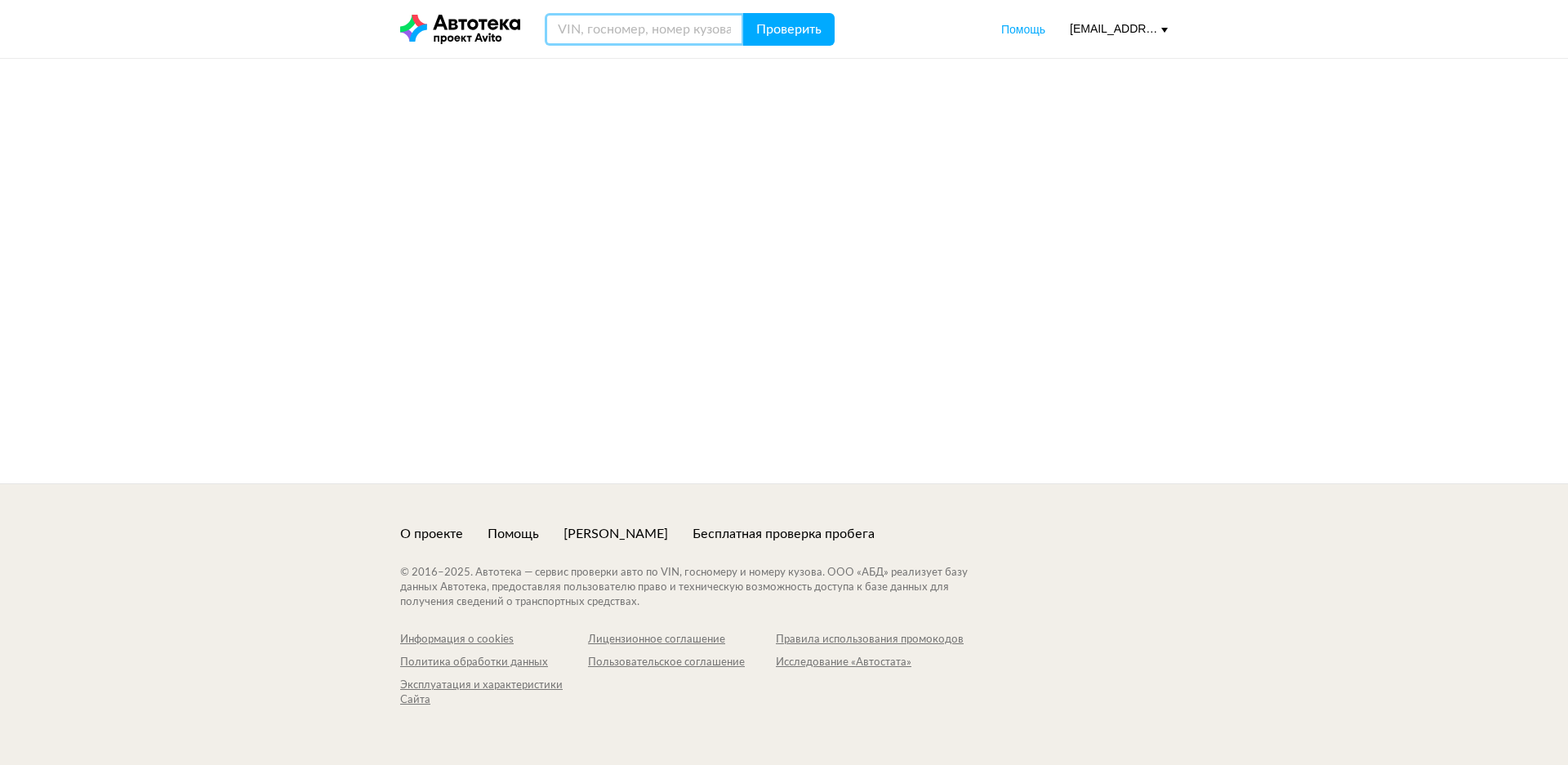
click at [651, 41] on input "text" at bounding box center [643, 29] width 200 height 33
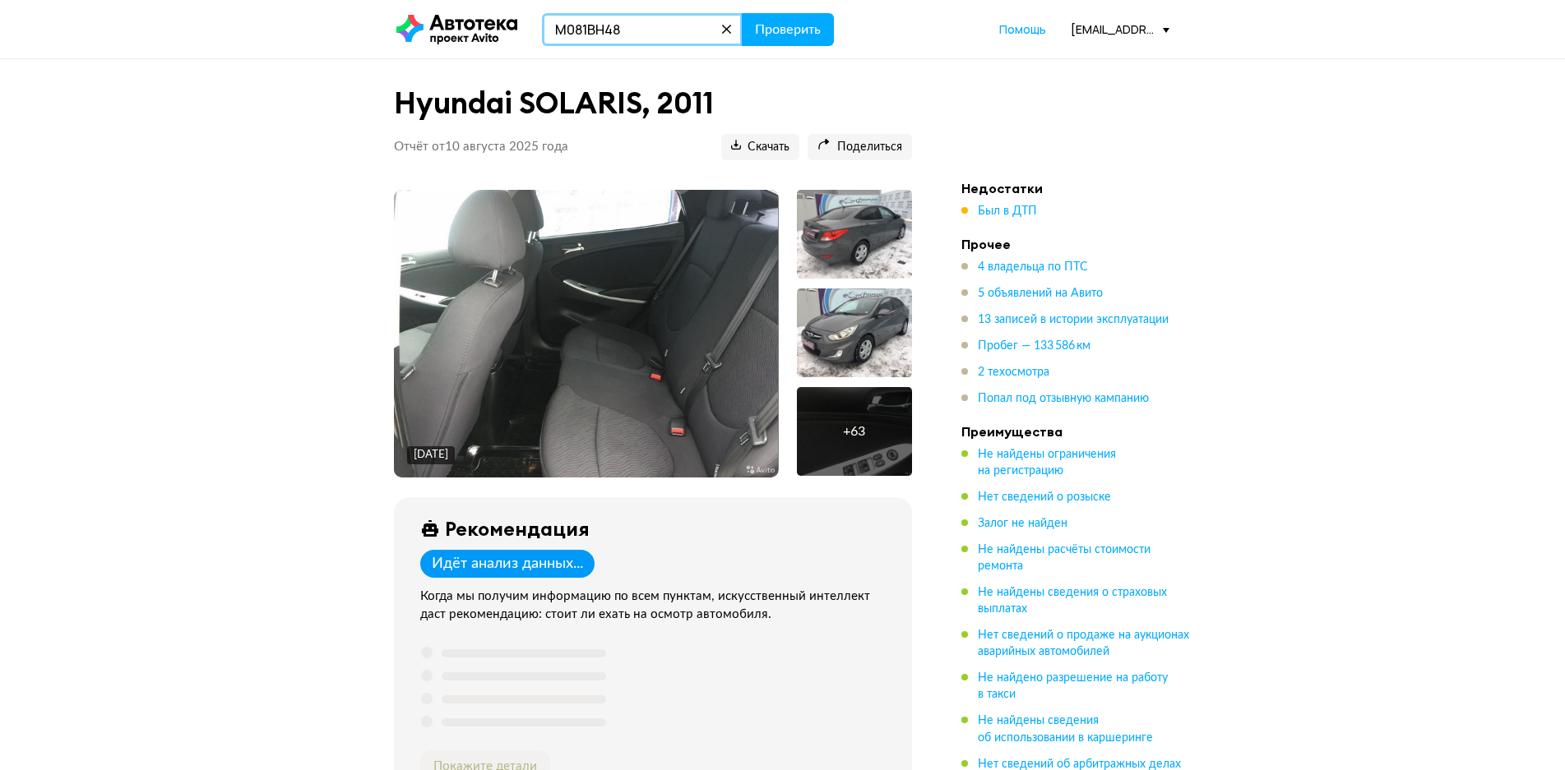
type input "М081ВН48"
click at [742, 13] on button "Проверить" at bounding box center [788, 29] width 92 height 33
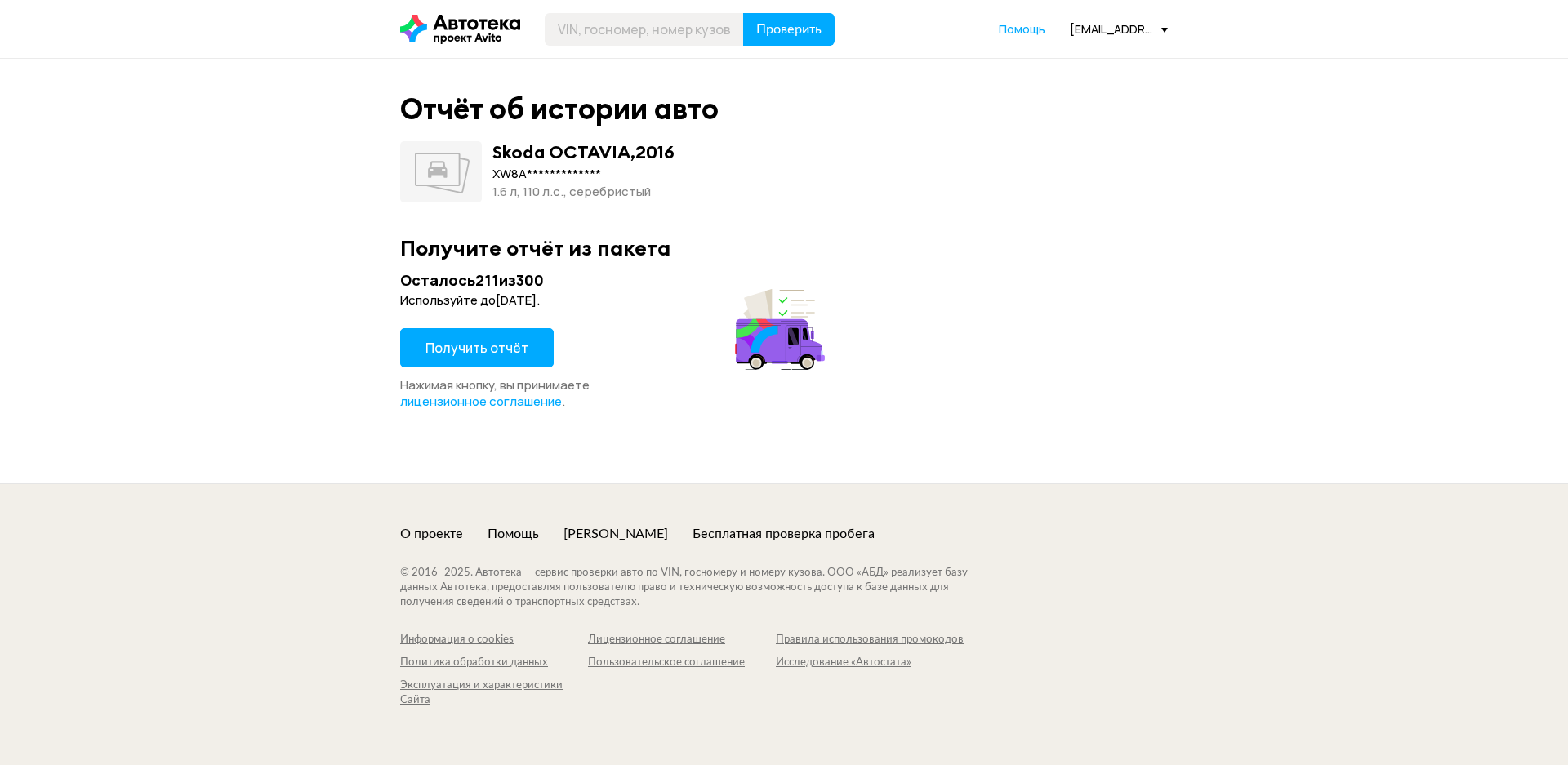
click at [457, 361] on button "Получить отчёт" at bounding box center [477, 348] width 154 height 39
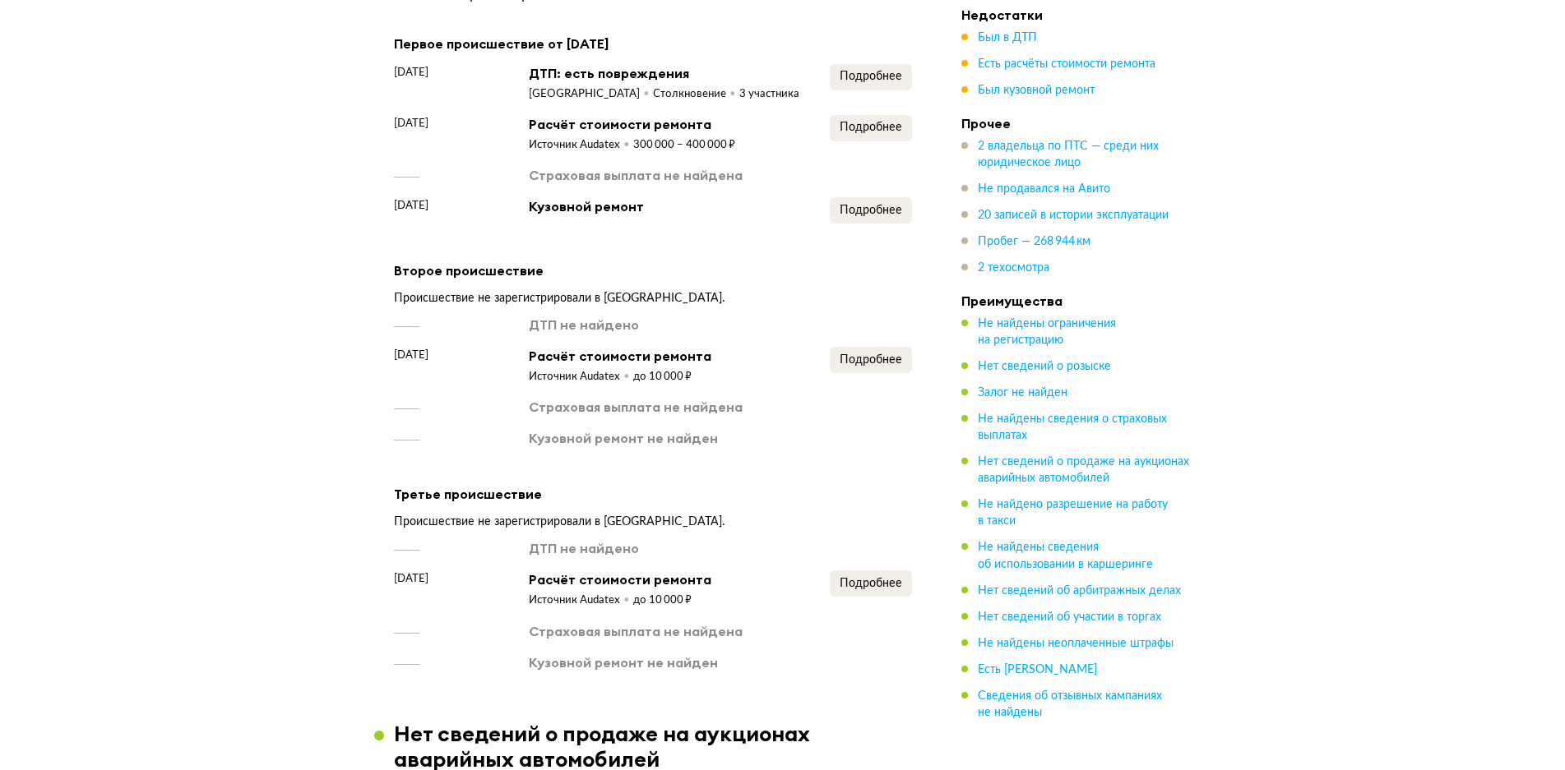
scroll to position [1644, 0]
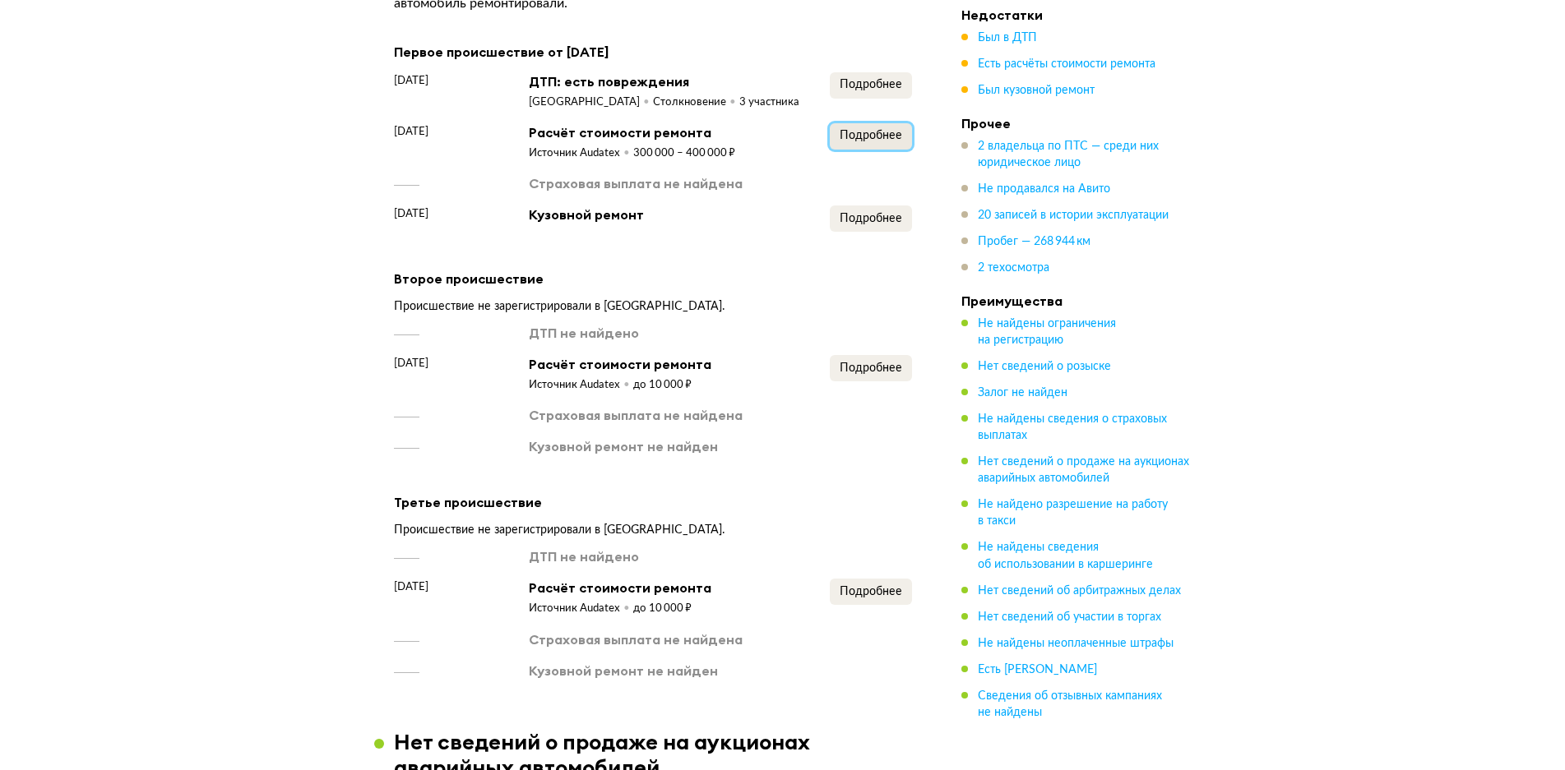
click at [854, 133] on span "Подробнее" at bounding box center [870, 136] width 62 height 12
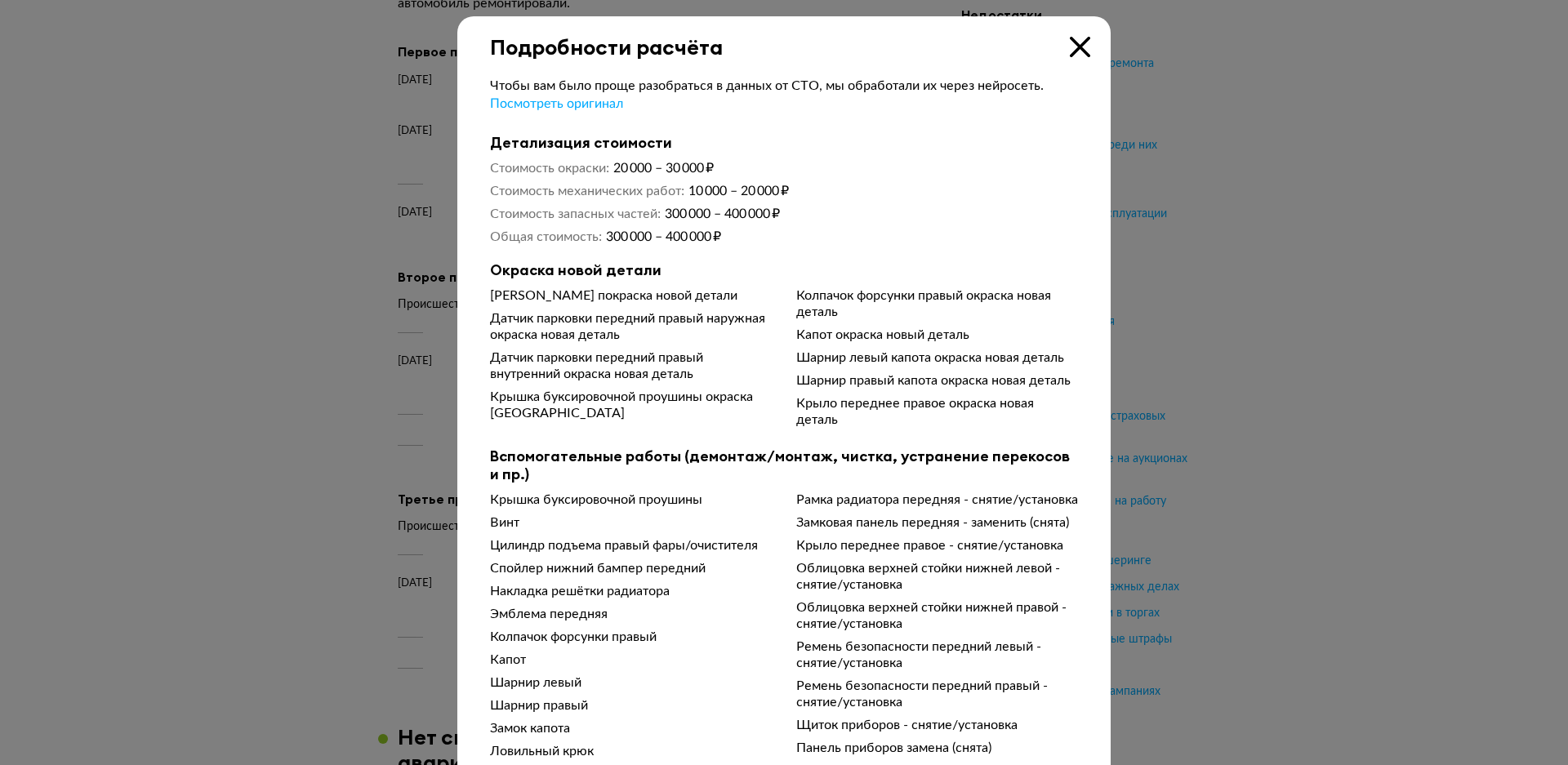
click at [1184, 236] on div at bounding box center [784, 382] width 1568 height 765
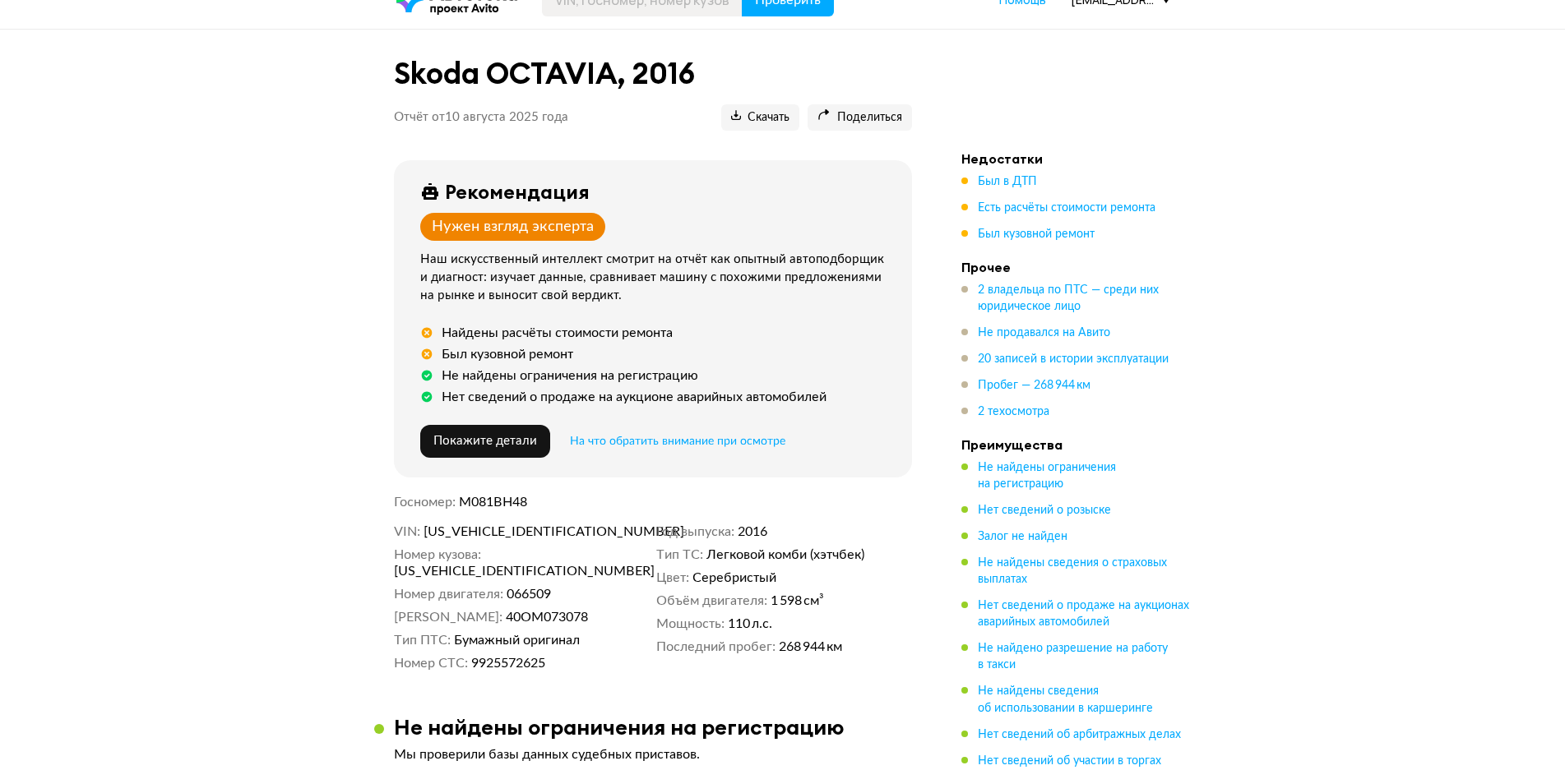
scroll to position [0, 0]
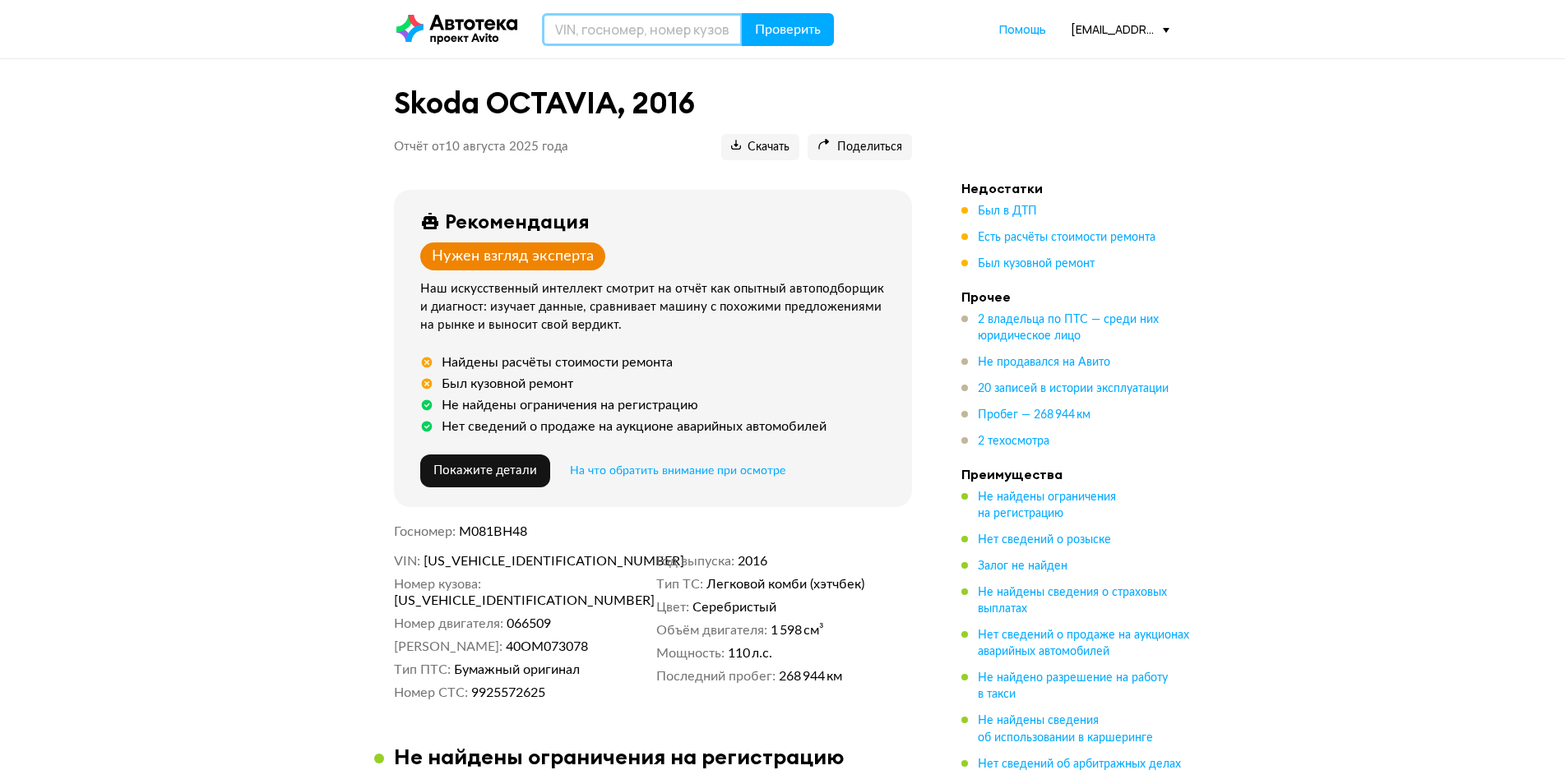
click at [607, 43] on input "text" at bounding box center [642, 29] width 201 height 33
type input "М058ВН48"
click at [742, 13] on button "Проверить" at bounding box center [788, 29] width 92 height 33
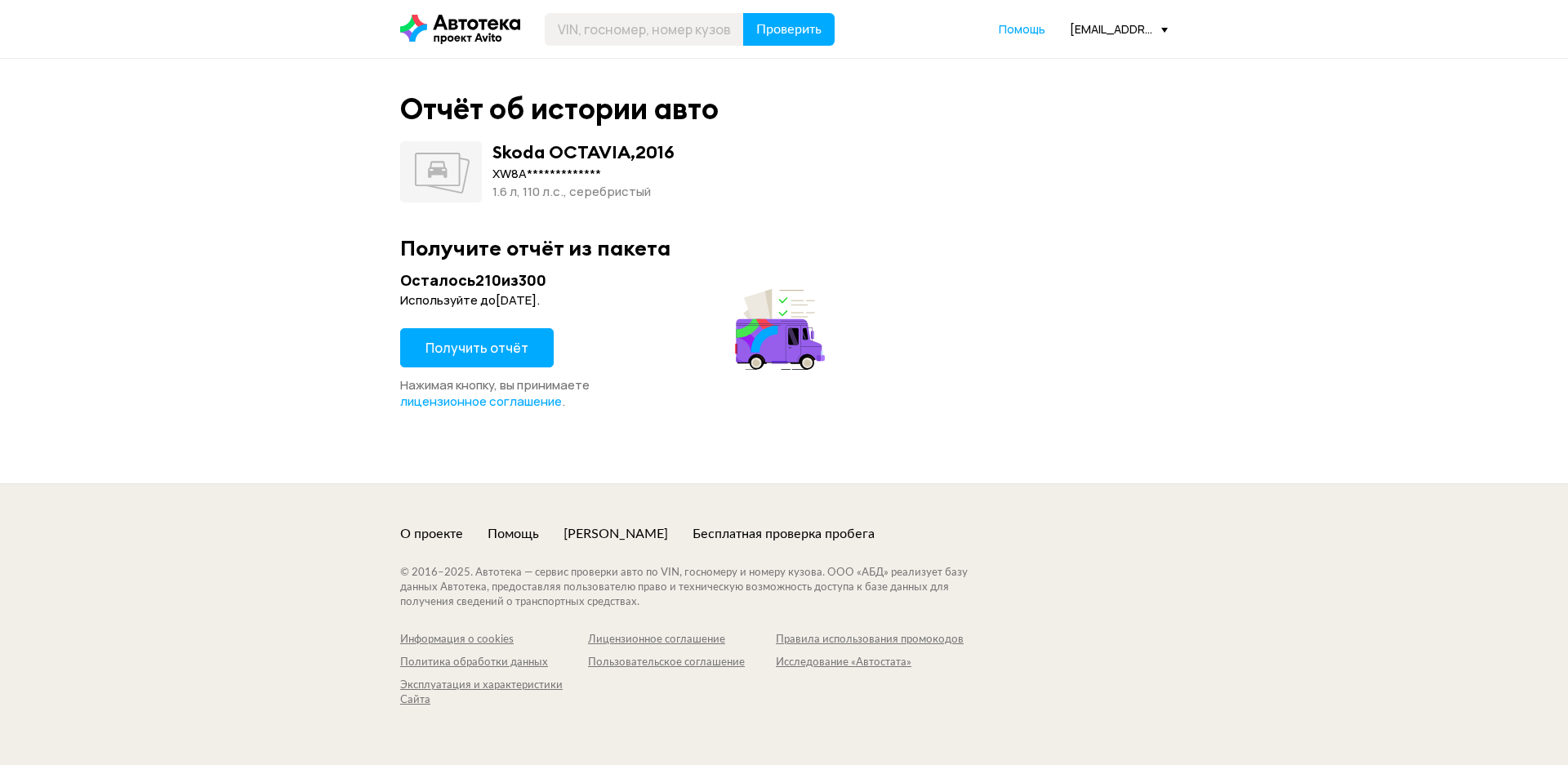
click at [465, 347] on span "Получить отчёт" at bounding box center [477, 348] width 103 height 18
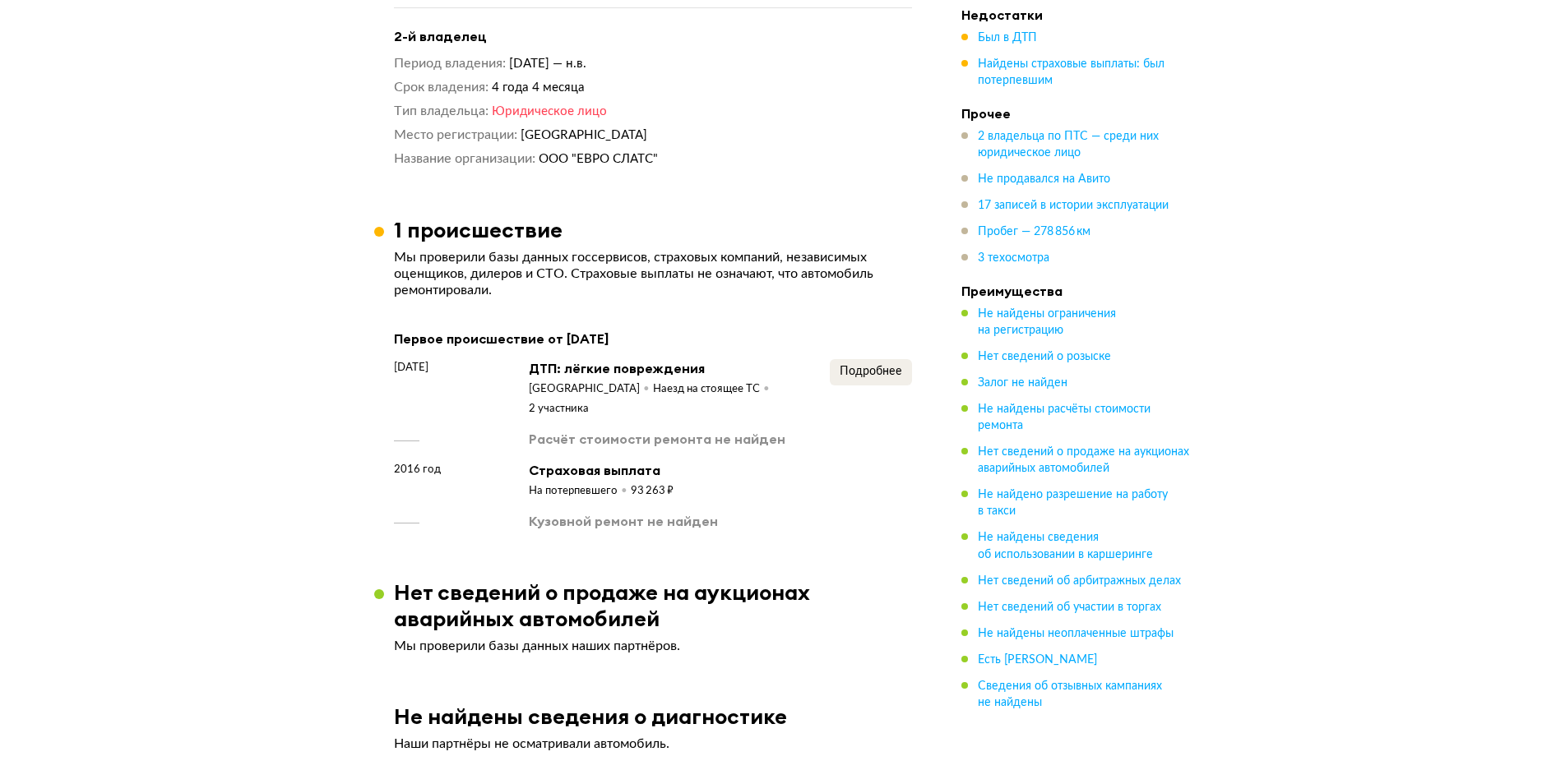
scroll to position [1398, 0]
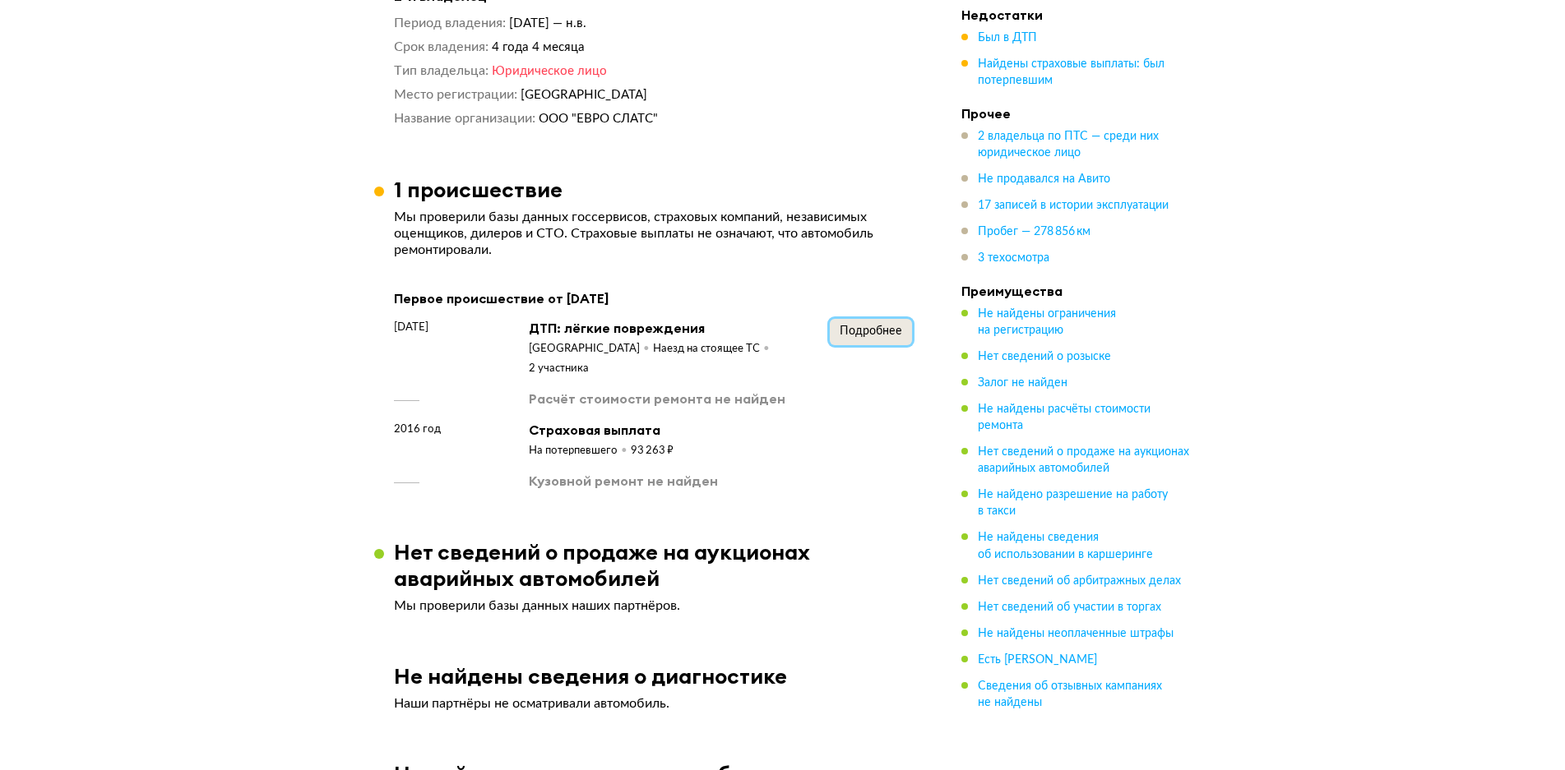
click at [855, 334] on span "Подробнее" at bounding box center [870, 332] width 62 height 12
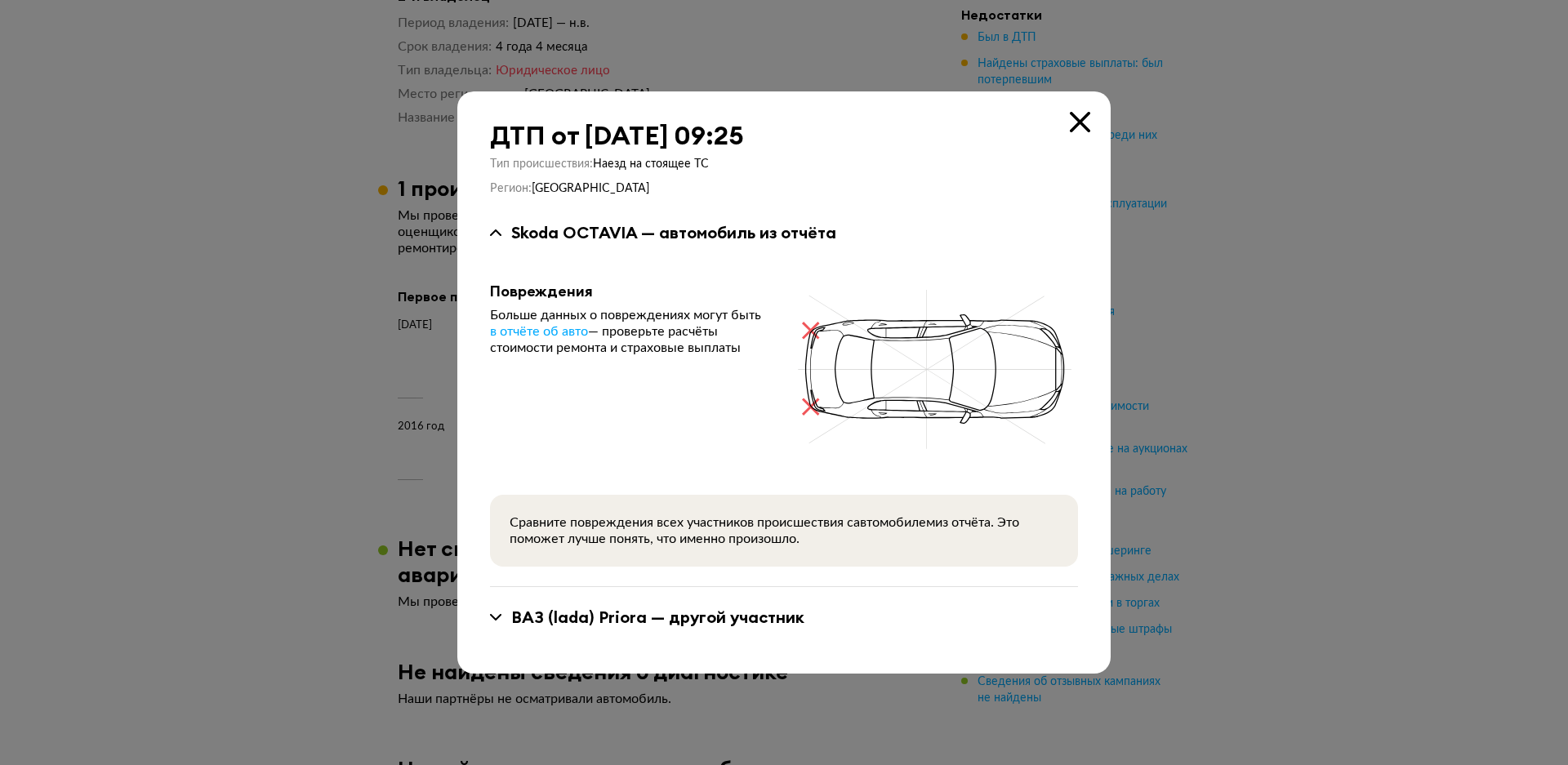
click at [131, 264] on div at bounding box center [784, 382] width 1568 height 765
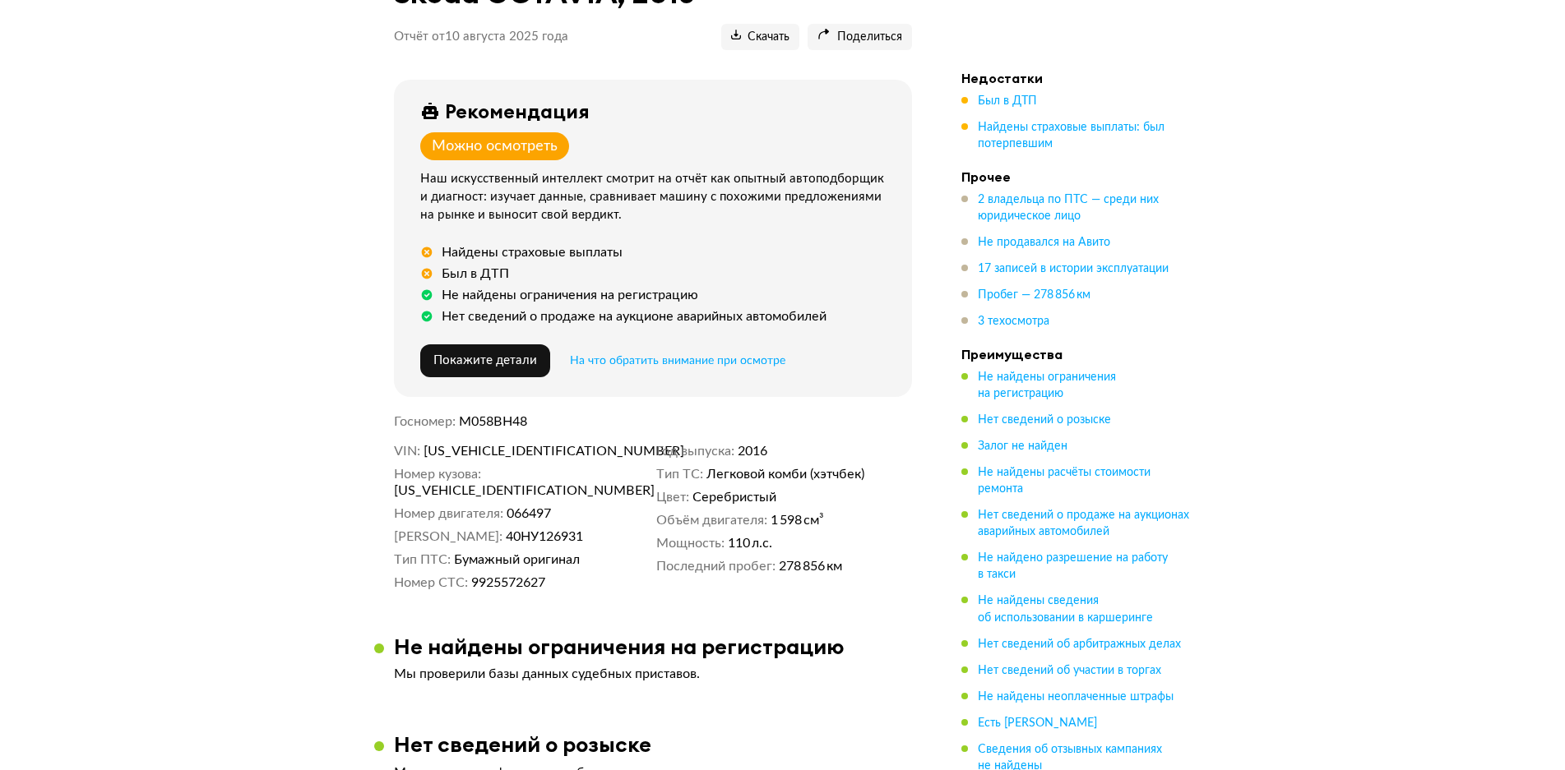
scroll to position [0, 0]
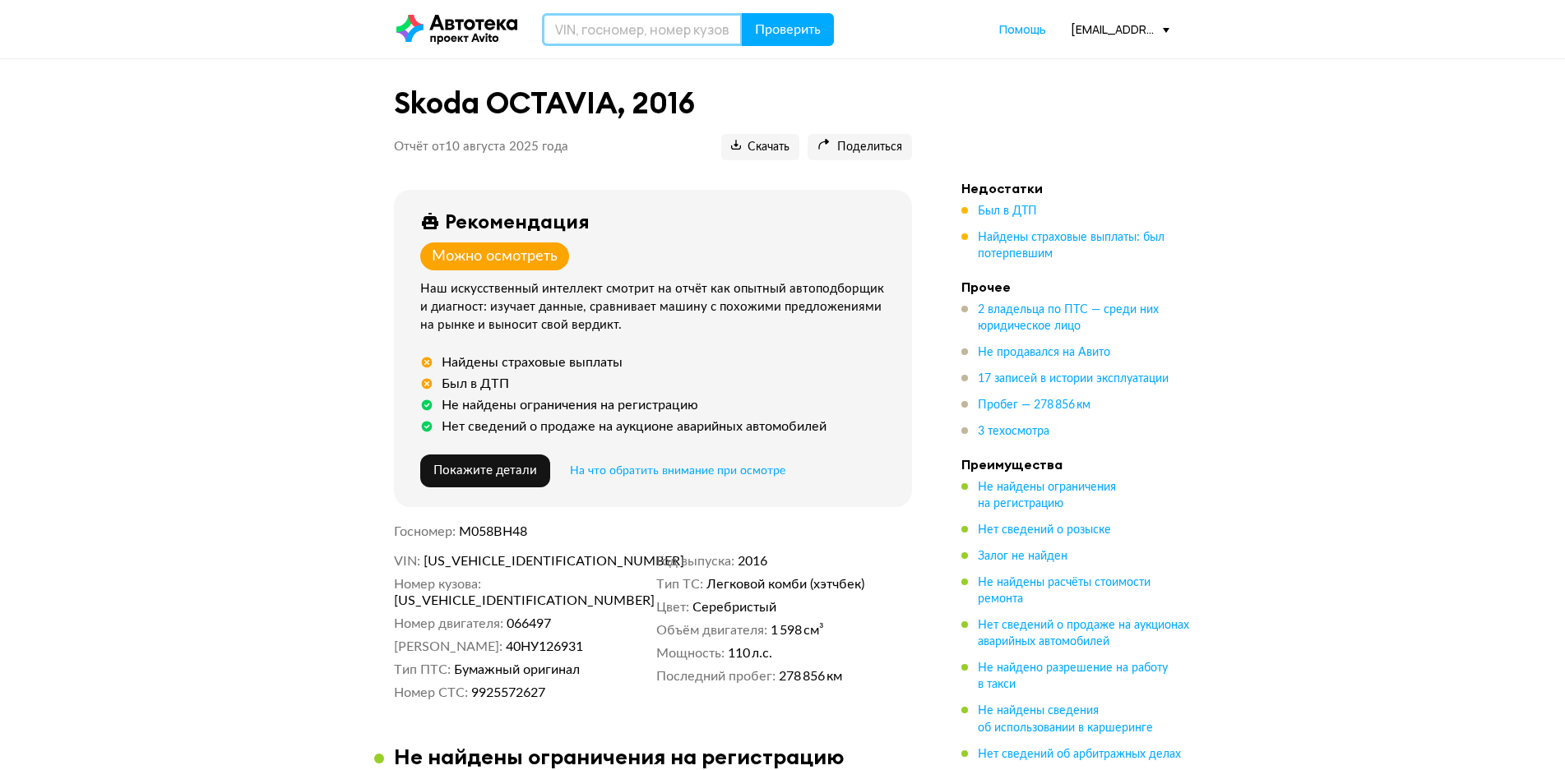
click at [655, 33] on input "text" at bounding box center [642, 29] width 201 height 33
type input "М087РА48"
click at [802, 34] on span "Проверить" at bounding box center [788, 29] width 66 height 13
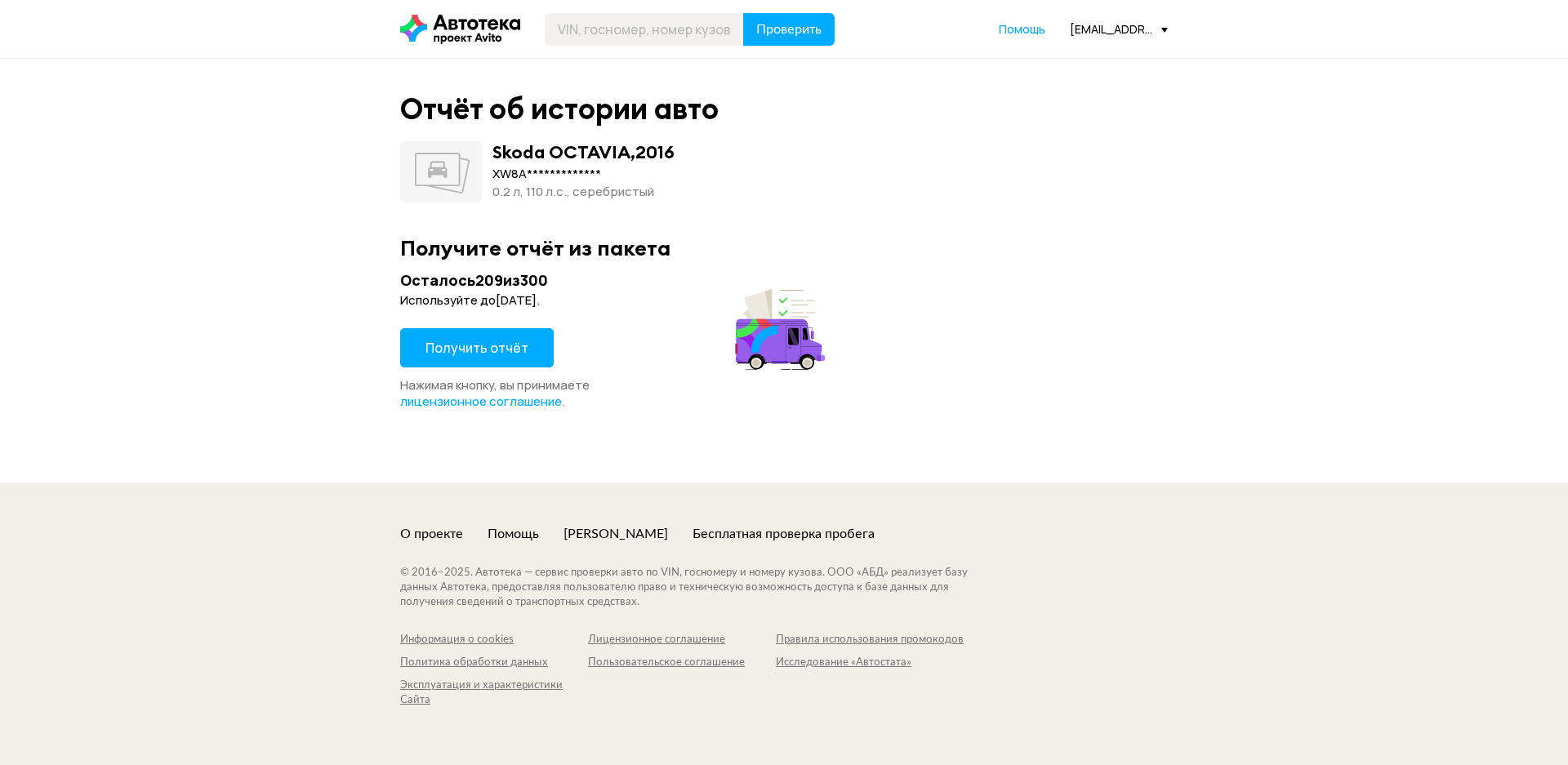
click at [389, 366] on div "**********" at bounding box center [784, 271] width 1568 height 425
click at [445, 347] on span "Получить отчёт" at bounding box center [477, 348] width 103 height 18
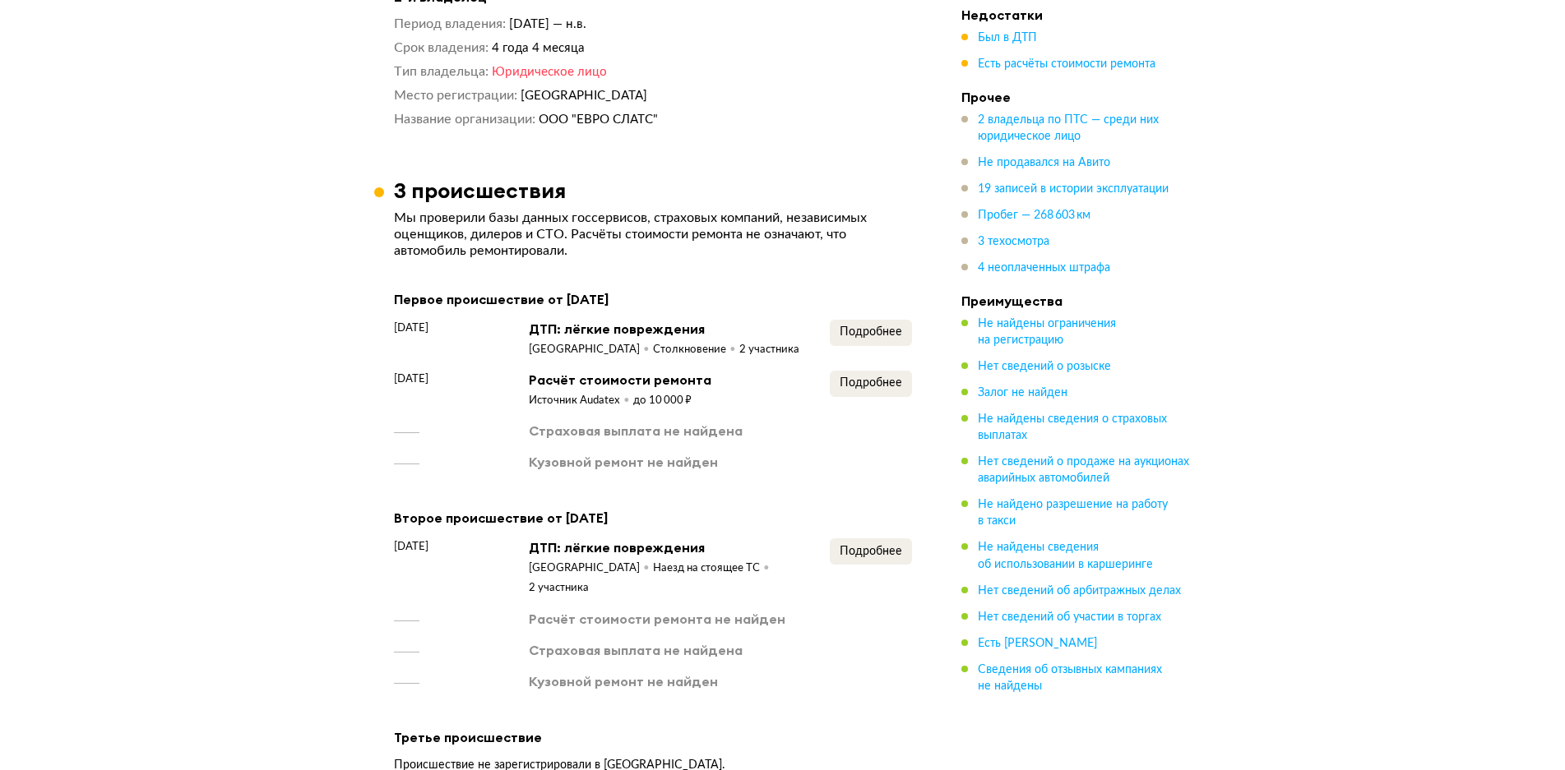
scroll to position [1398, 0]
click at [878, 550] on span "Подробнее" at bounding box center [870, 551] width 62 height 12
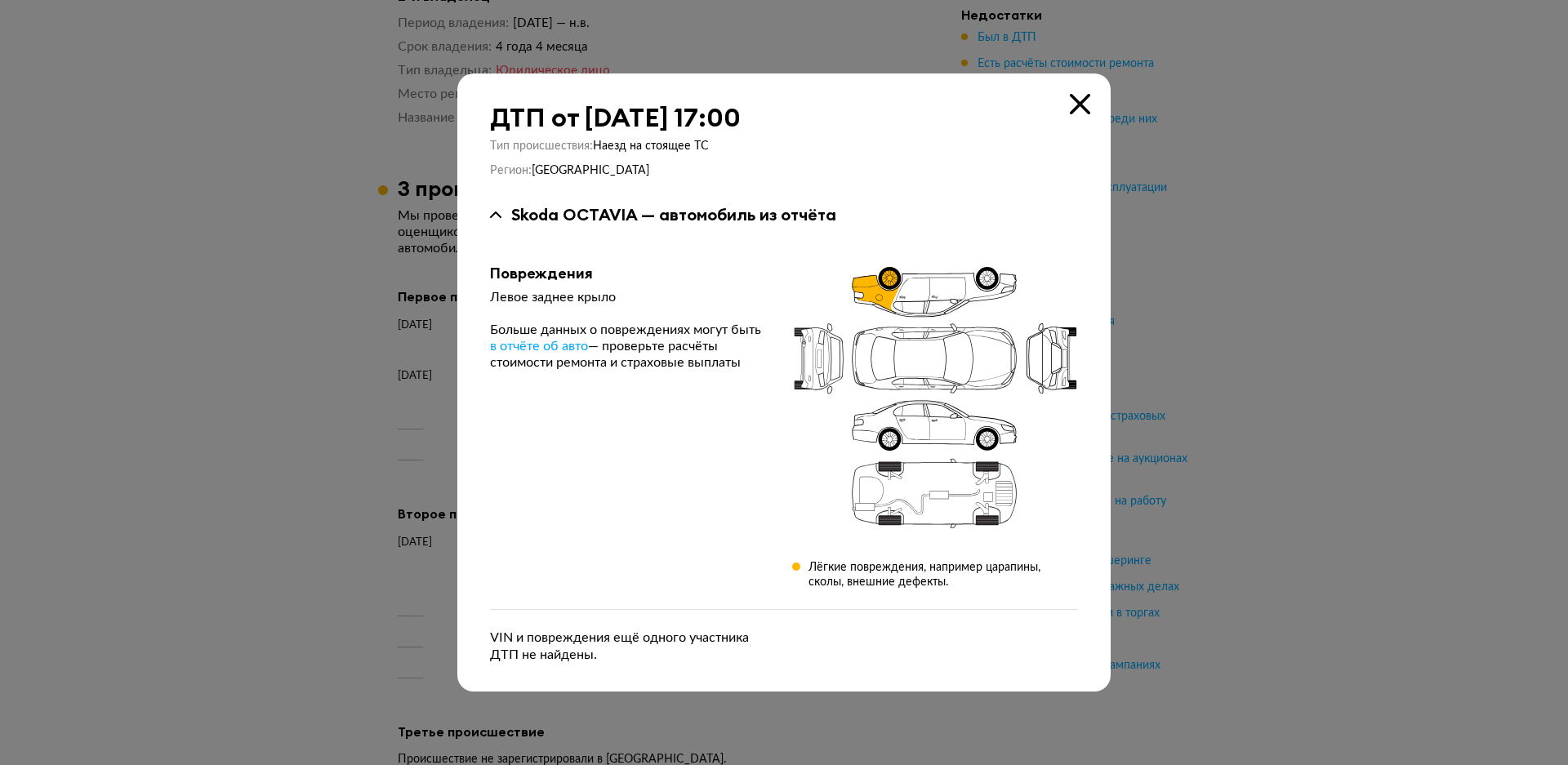
drag, startPoint x: 1353, startPoint y: 429, endPoint x: 1239, endPoint y: 383, distance: 122.9
click at [1354, 429] on div at bounding box center [784, 382] width 1568 height 765
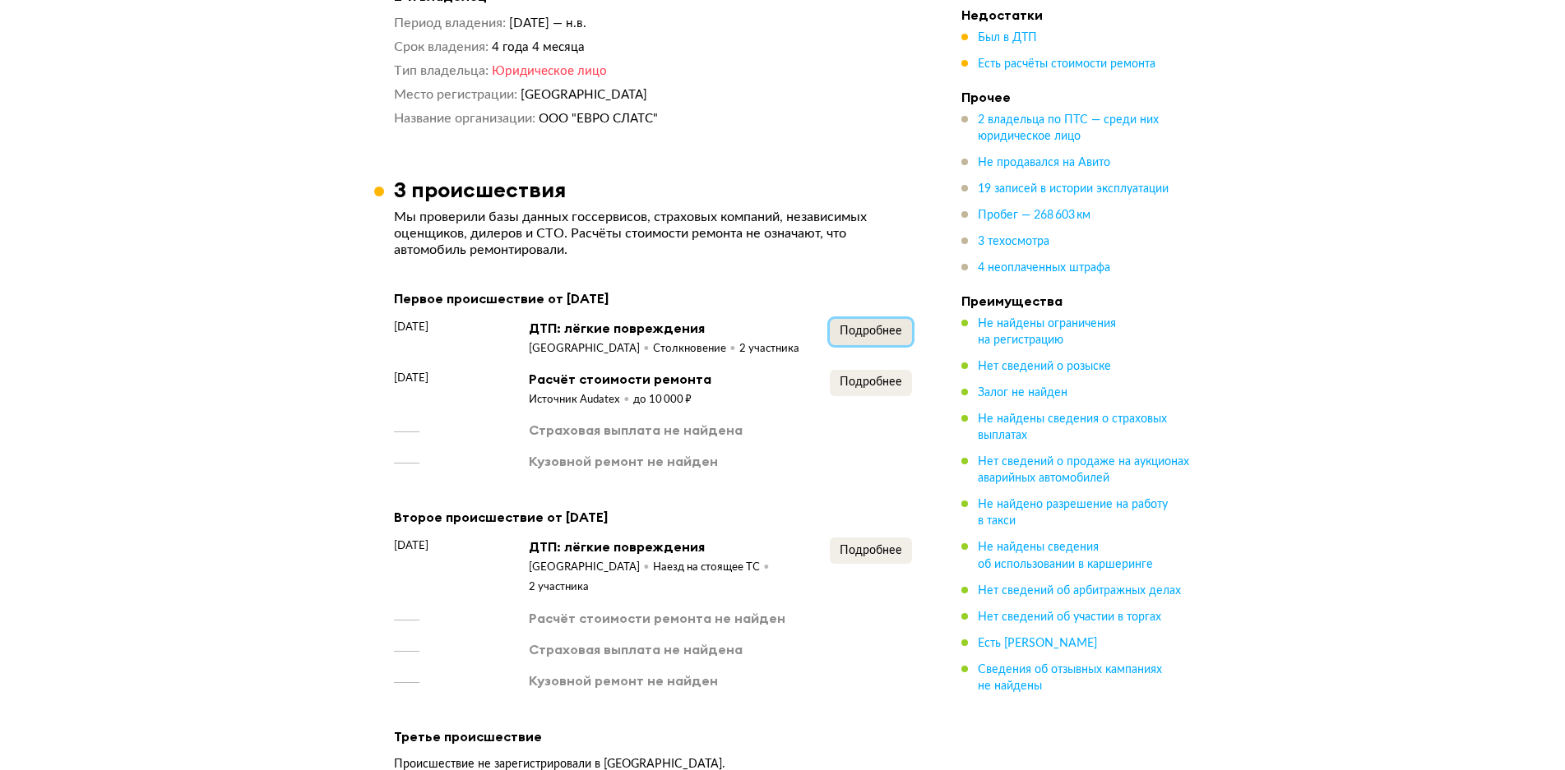
click at [859, 327] on span "Подробнее" at bounding box center [870, 332] width 62 height 12
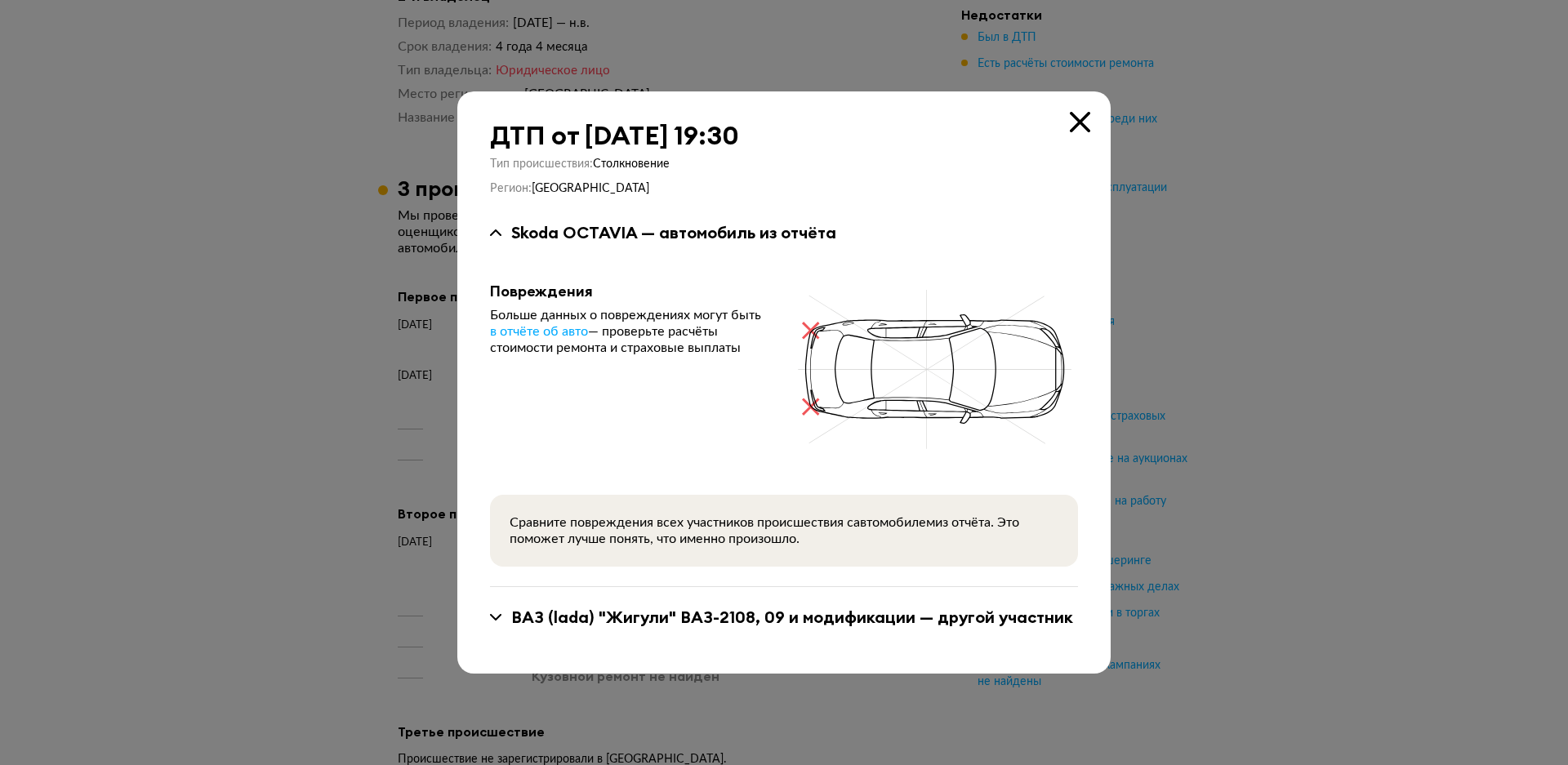
click at [1384, 389] on div at bounding box center [784, 382] width 1568 height 765
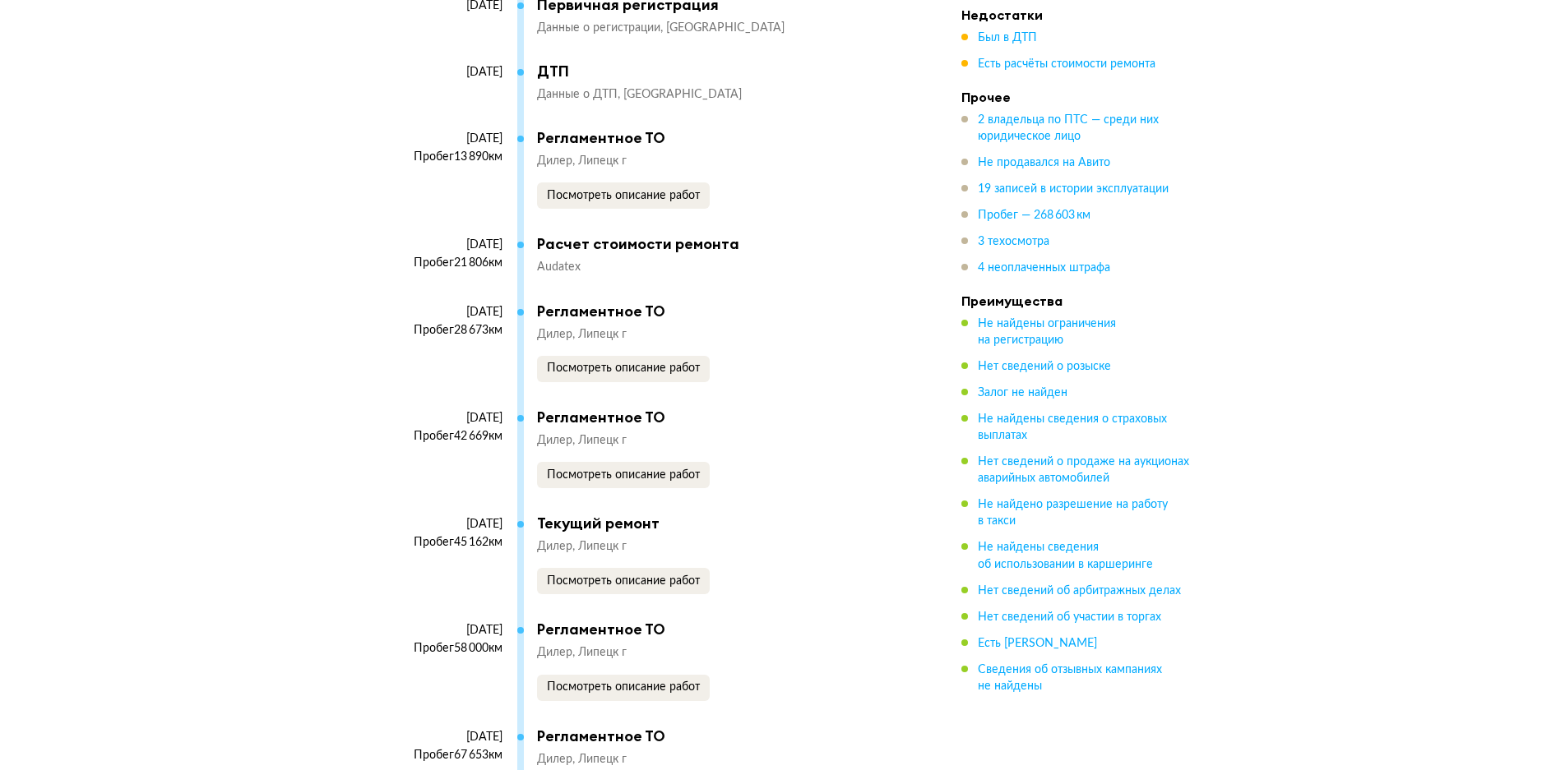
scroll to position [3946, 0]
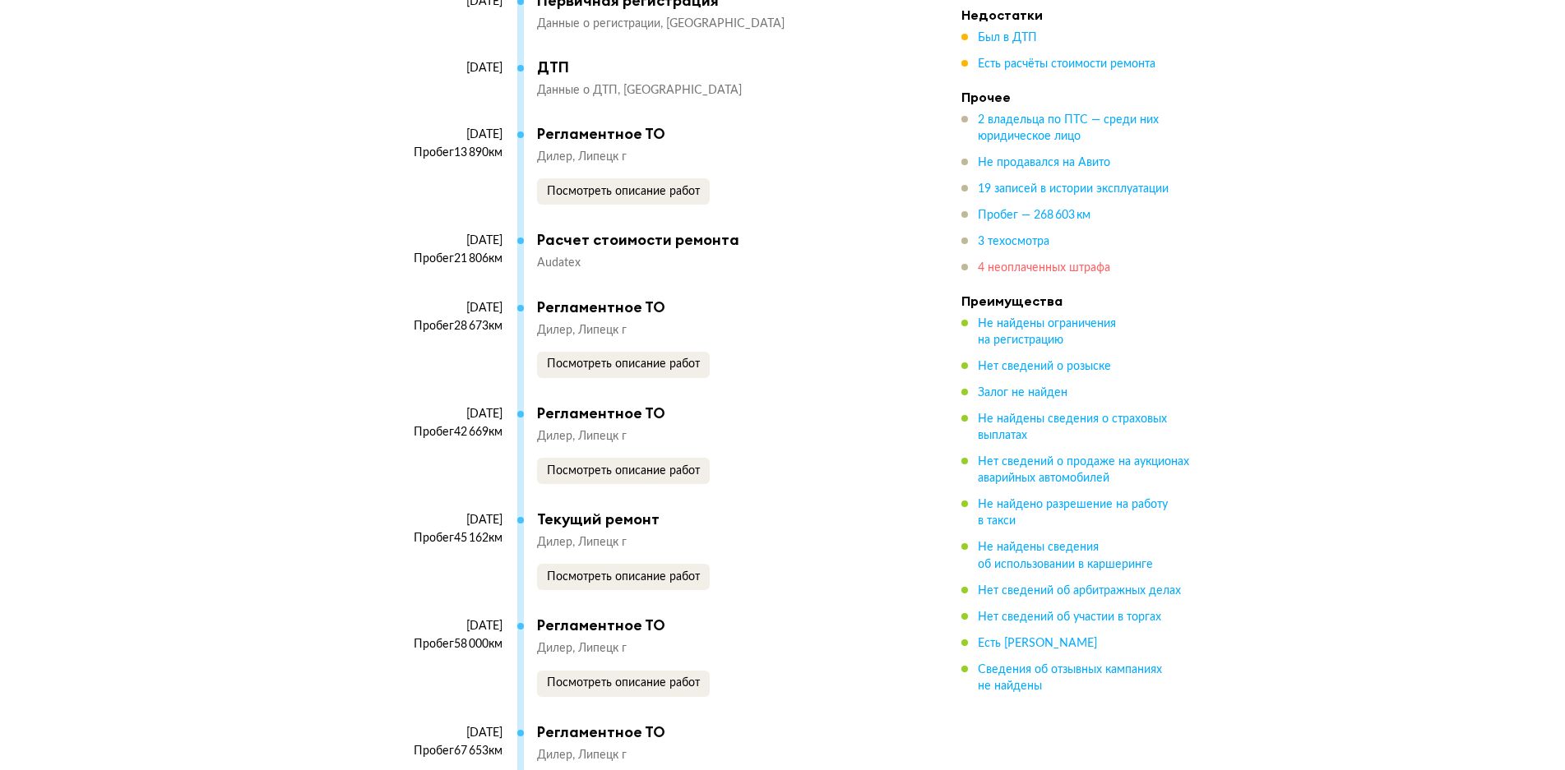
click at [1023, 262] on span "4 неоплаченных штрафа" at bounding box center [1044, 268] width 132 height 12
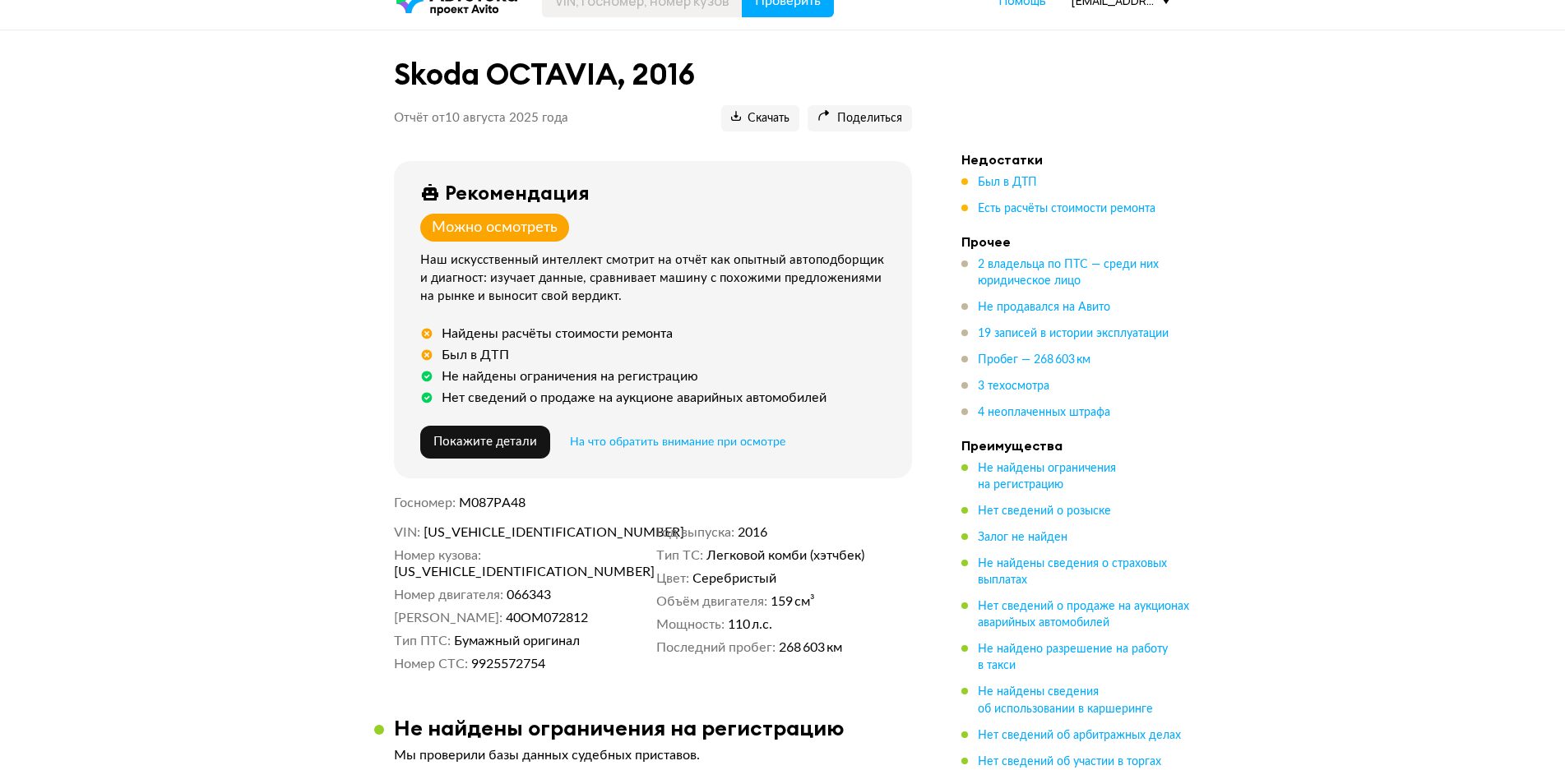
scroll to position [0, 0]
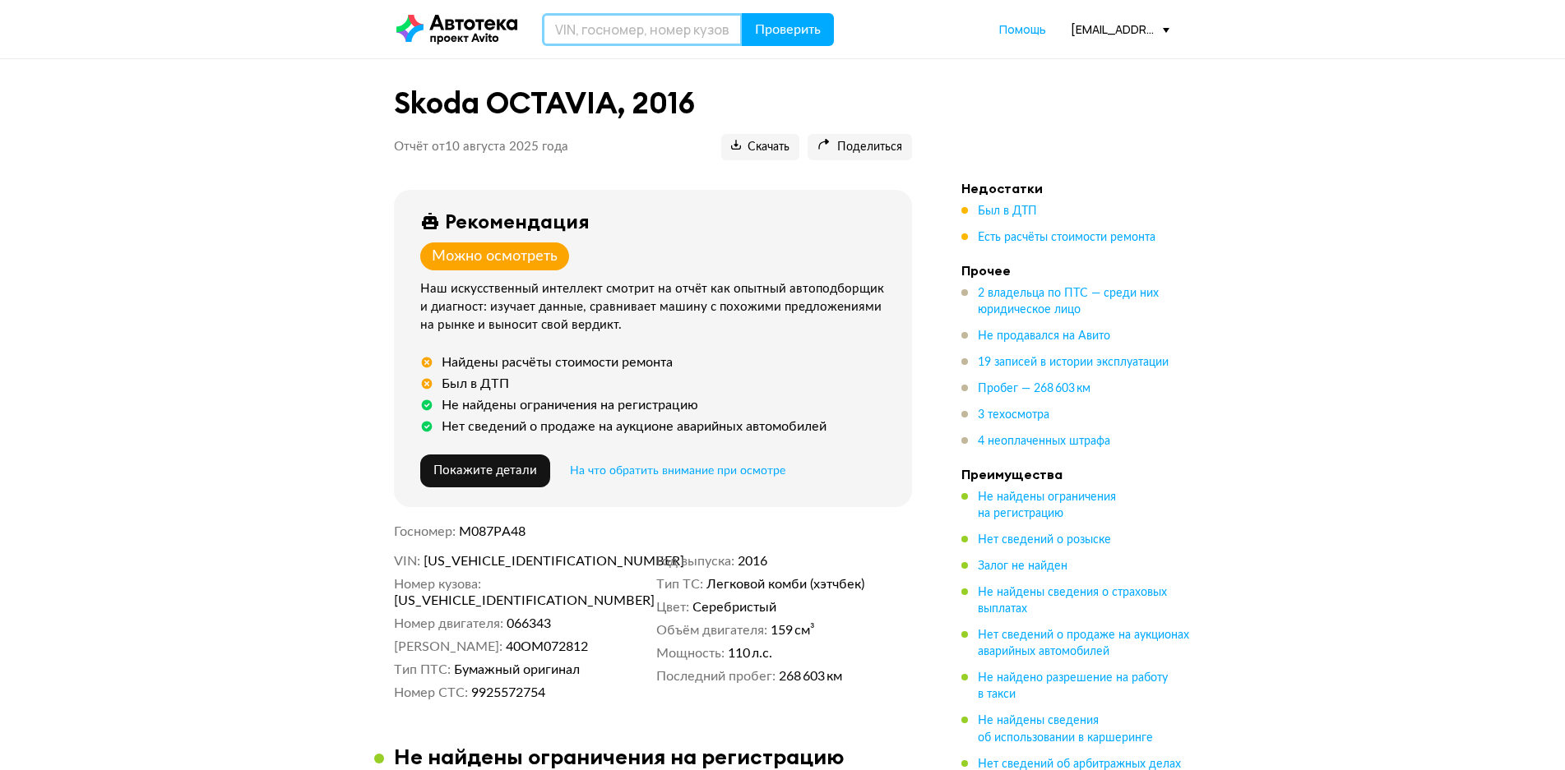
click at [691, 25] on input "text" at bounding box center [642, 29] width 201 height 33
type input "М698ТС48"
click at [742, 13] on button "Проверить" at bounding box center [788, 29] width 92 height 33
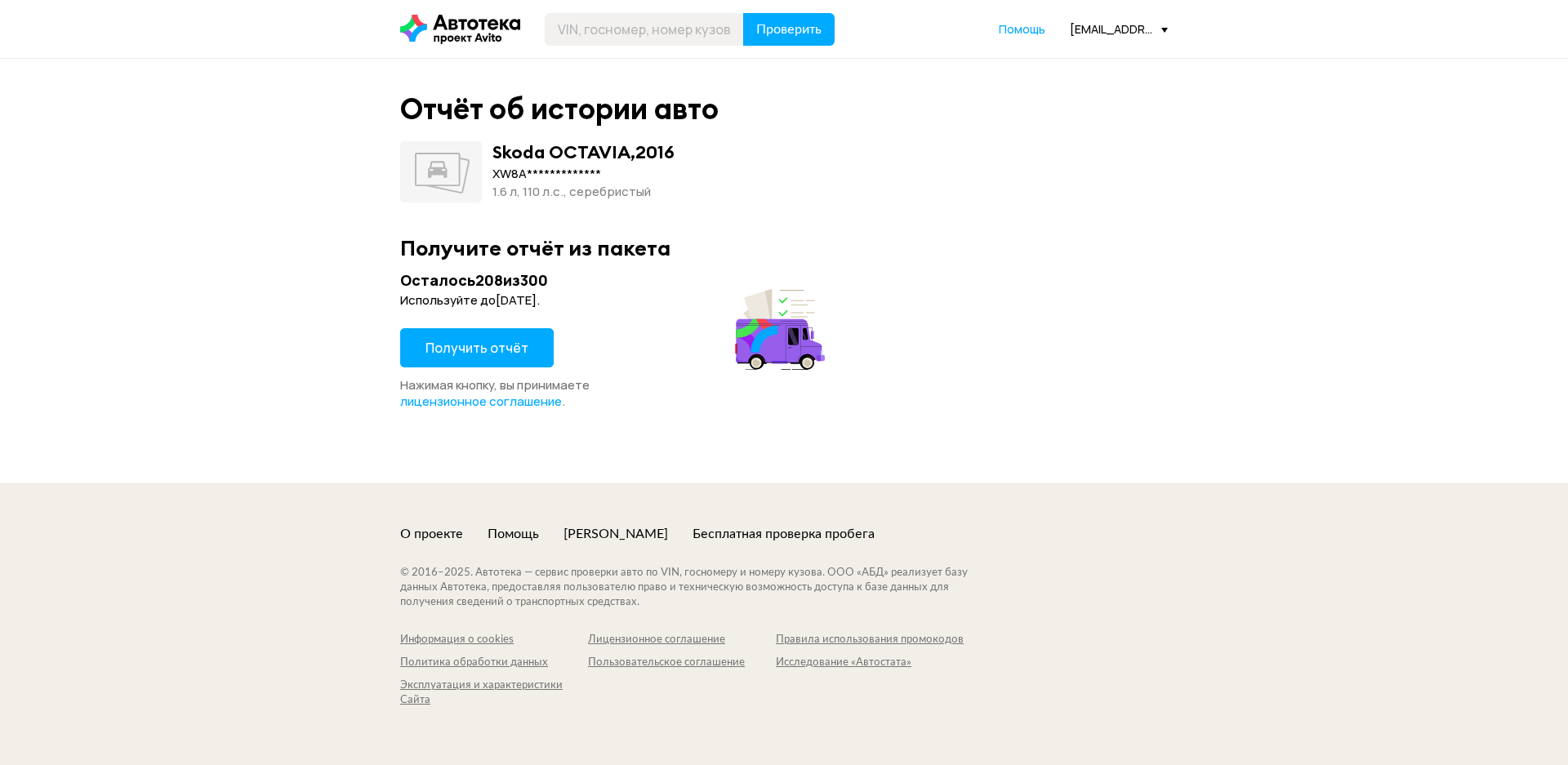
click at [499, 342] on span "Получить отчёт" at bounding box center [477, 348] width 103 height 18
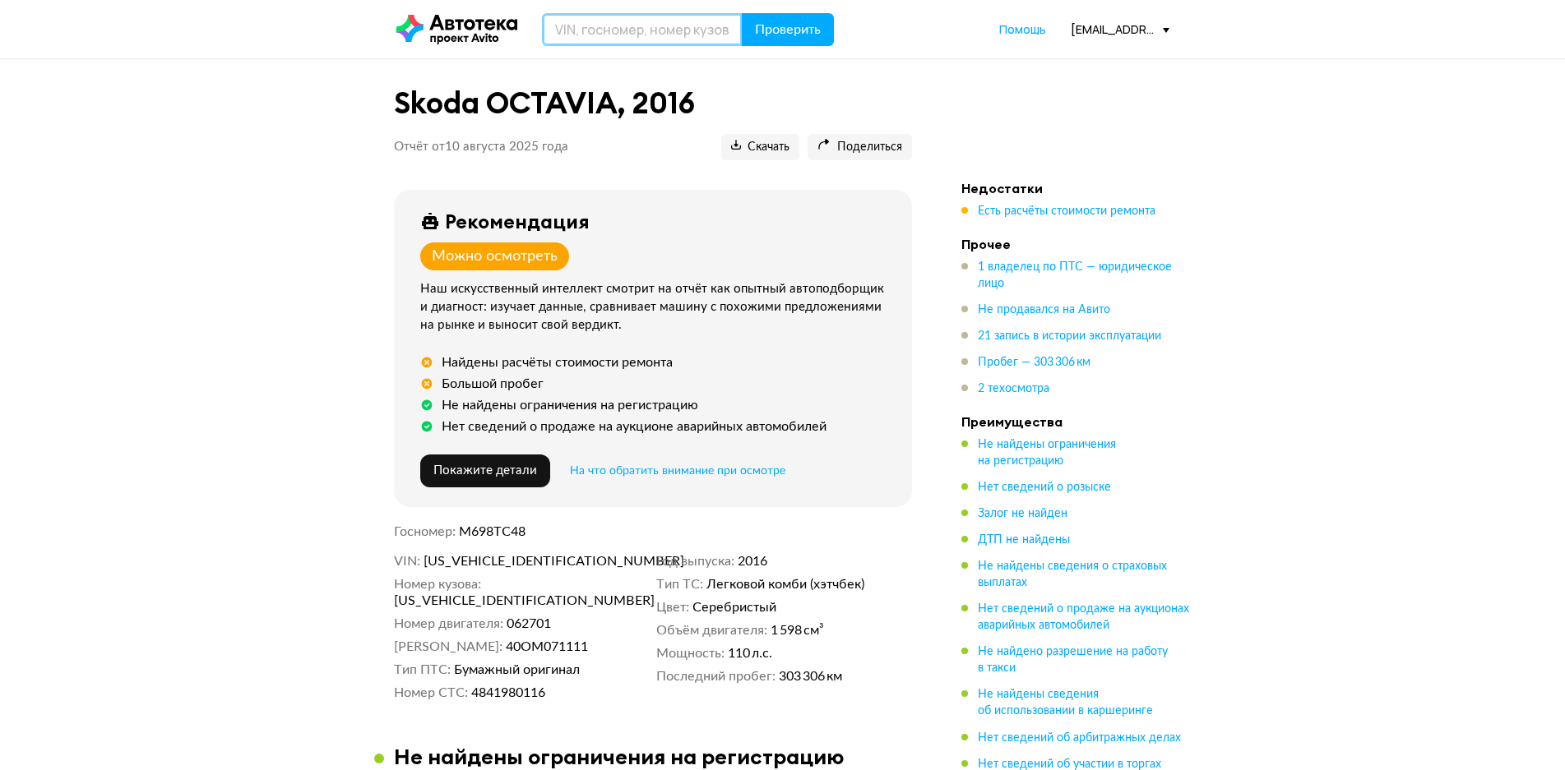
click at [685, 31] on input "text" at bounding box center [642, 29] width 201 height 33
type input "0195ЕС48"
click at [784, 31] on span "Проверить" at bounding box center [788, 29] width 66 height 13
click at [656, 25] on input "text" at bounding box center [642, 29] width 201 height 33
type input "Щ"
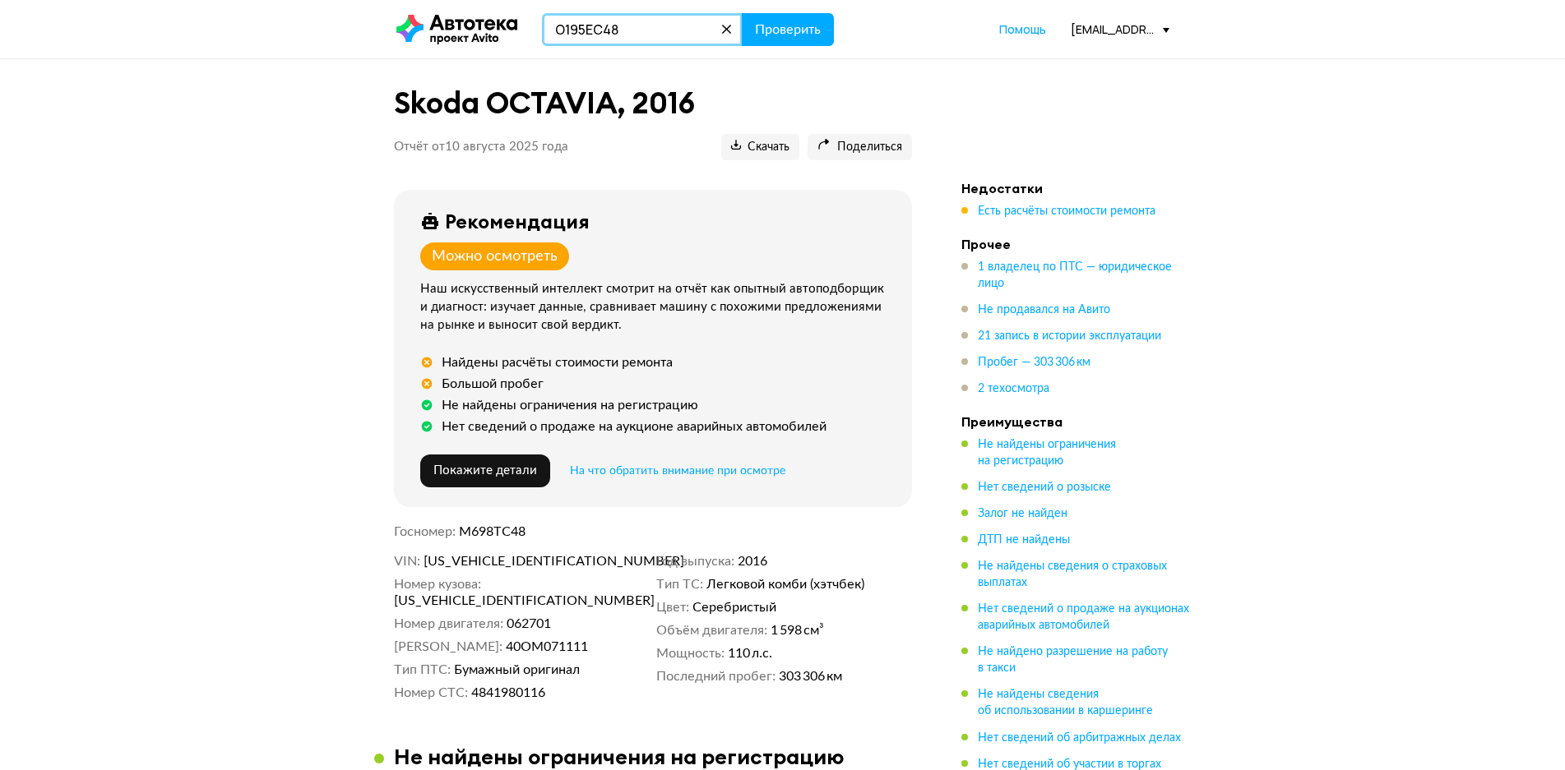
type input "О195ЕС48"
click at [742, 13] on button "Проверить" at bounding box center [788, 29] width 92 height 33
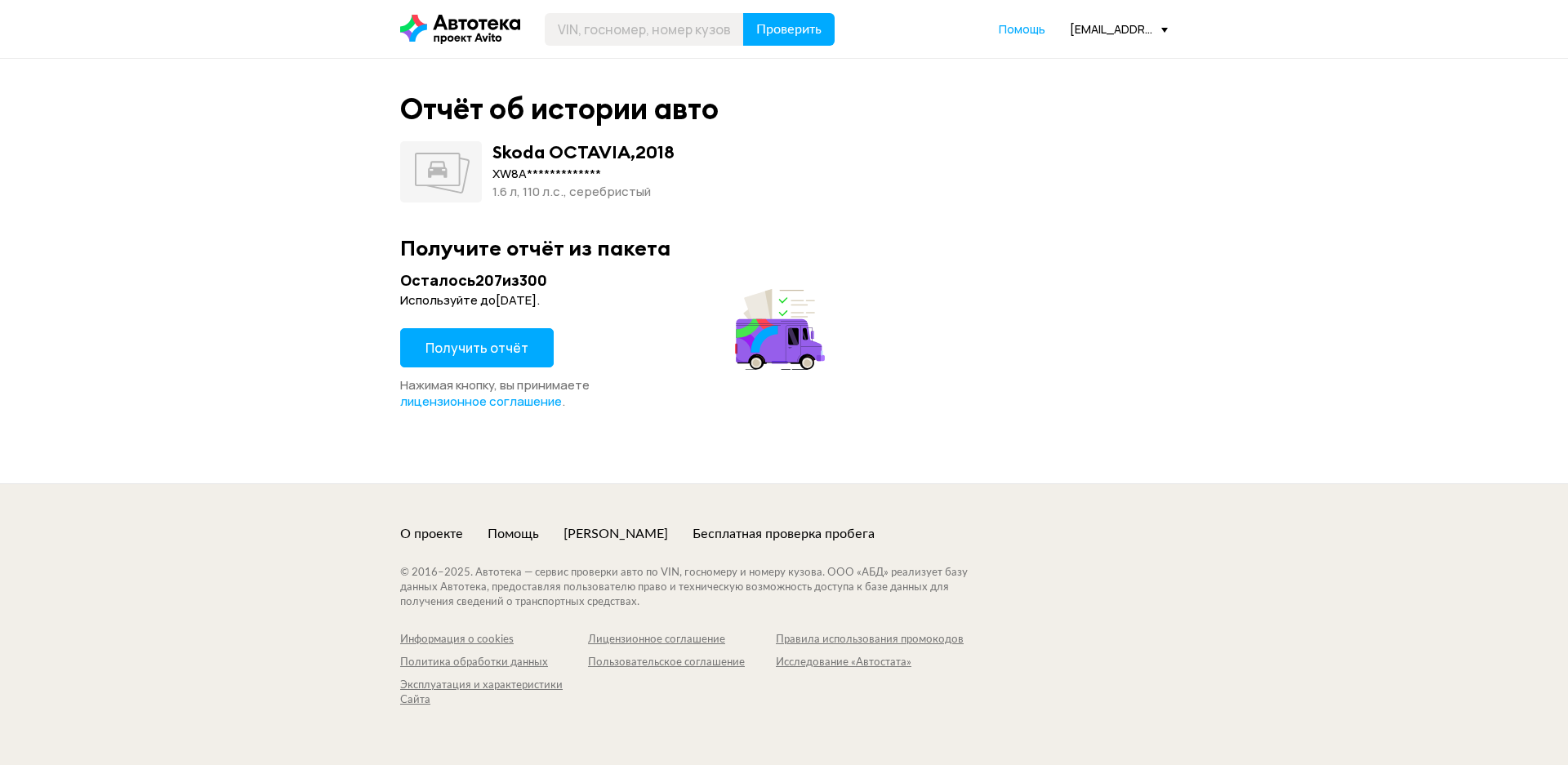
click at [523, 361] on button "Получить отчёт" at bounding box center [477, 348] width 154 height 39
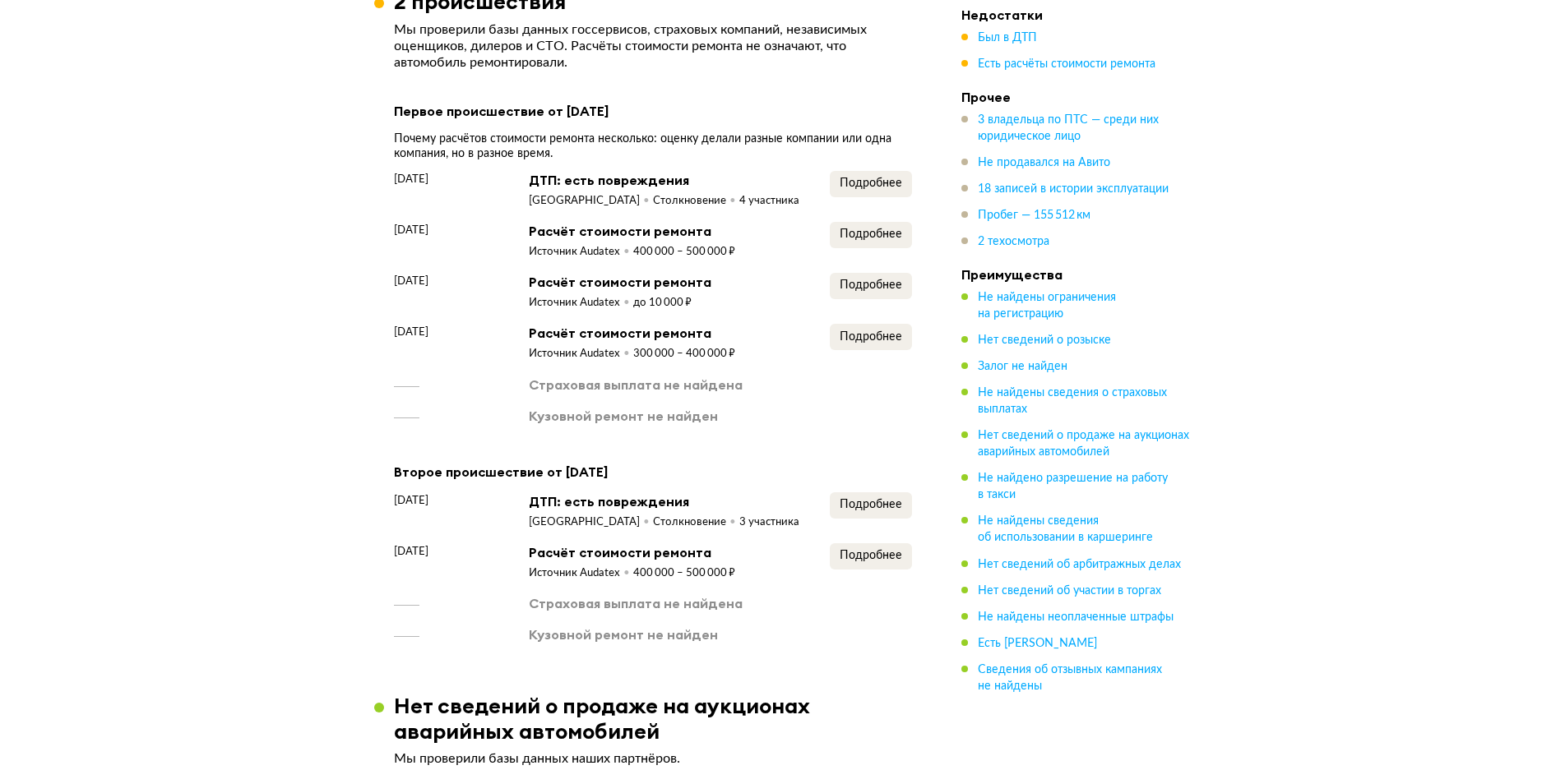
scroll to position [1727, 0]
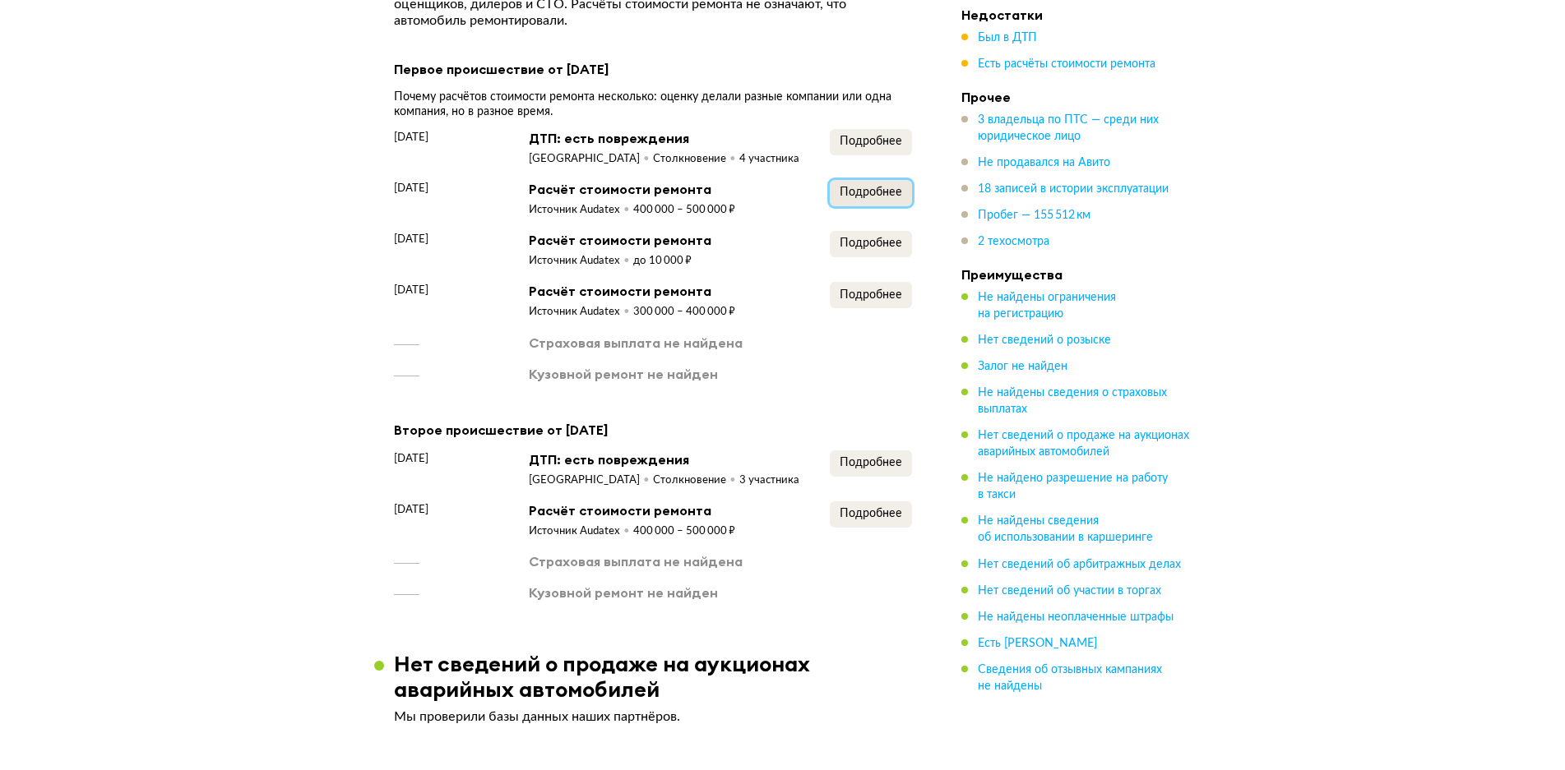
click at [865, 198] on span "Подробнее" at bounding box center [870, 193] width 62 height 12
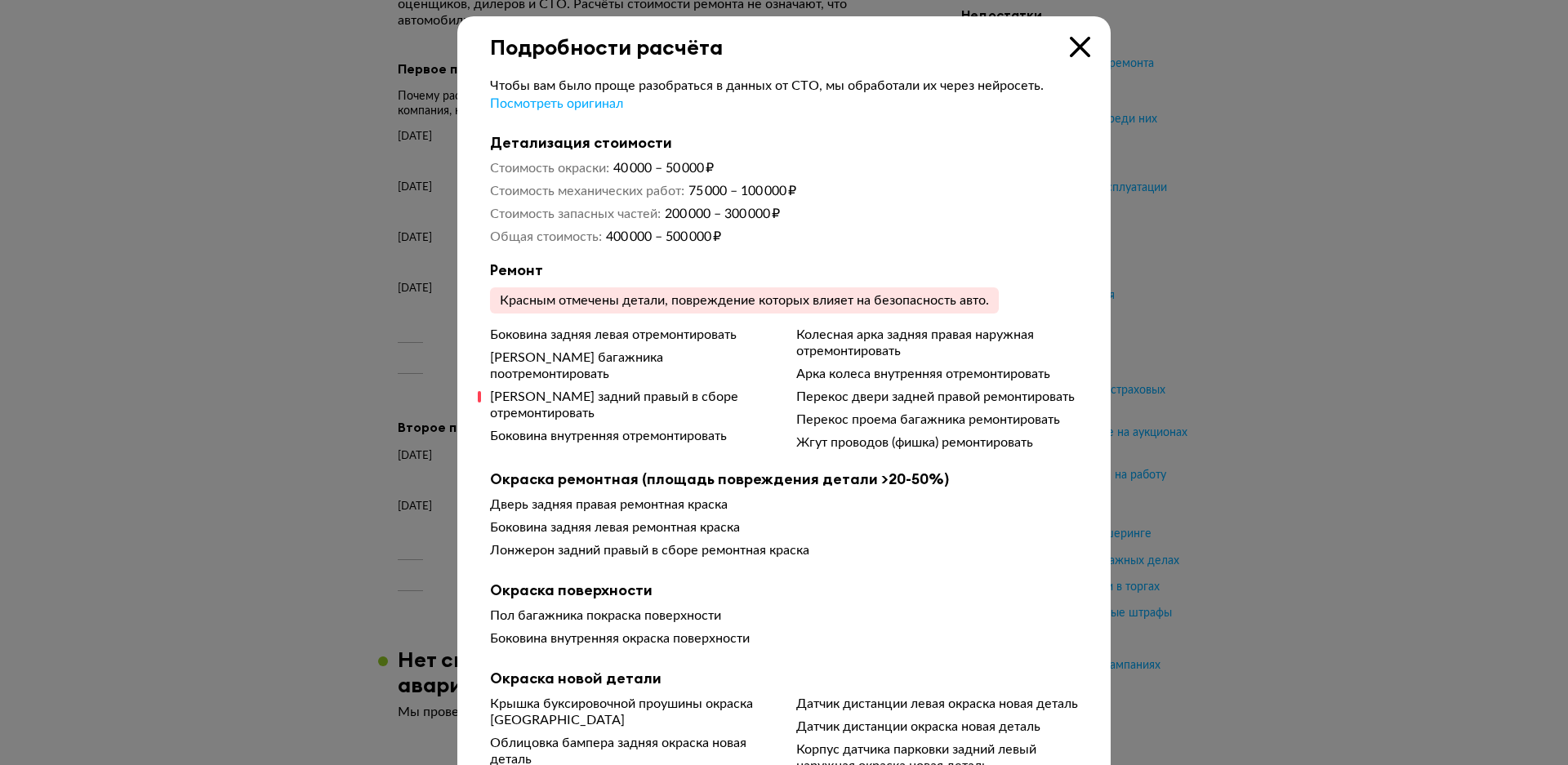
click at [147, 176] on div at bounding box center [784, 382] width 1568 height 765
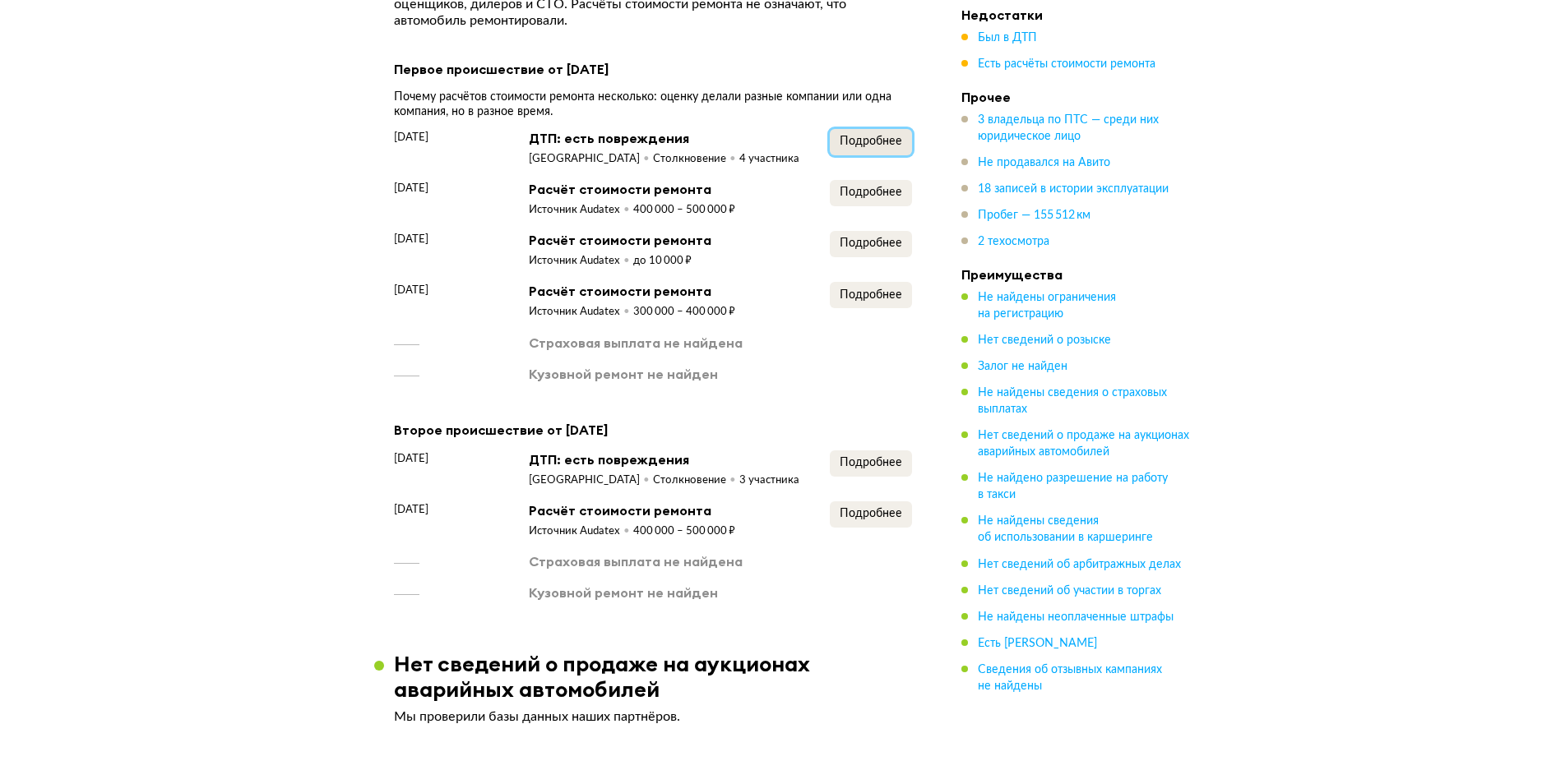
click at [855, 145] on span "Подробнее" at bounding box center [870, 142] width 62 height 12
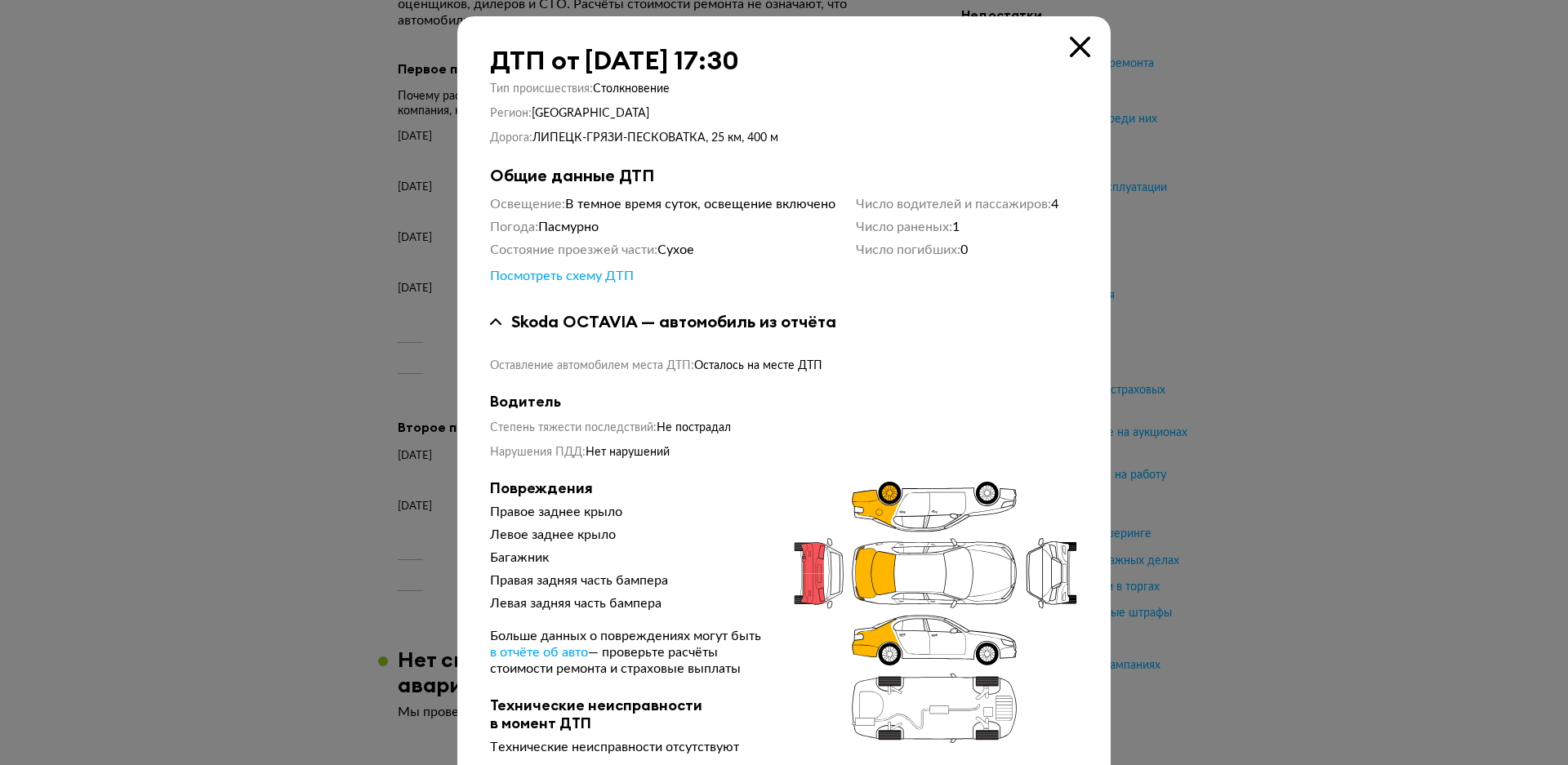
click at [215, 261] on div at bounding box center [784, 382] width 1568 height 765
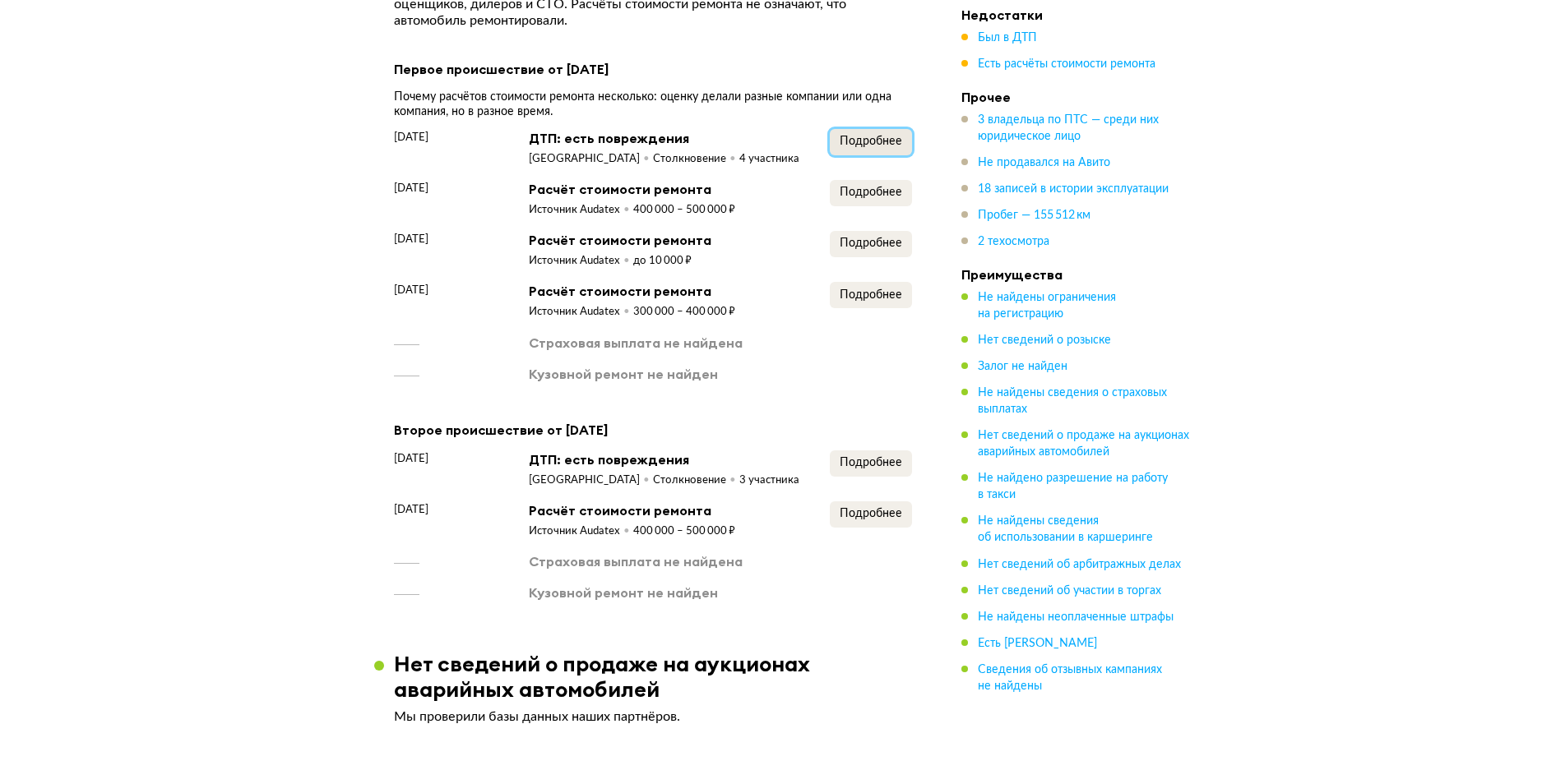
click at [868, 155] on button "Подробнее" at bounding box center [871, 142] width 82 height 26
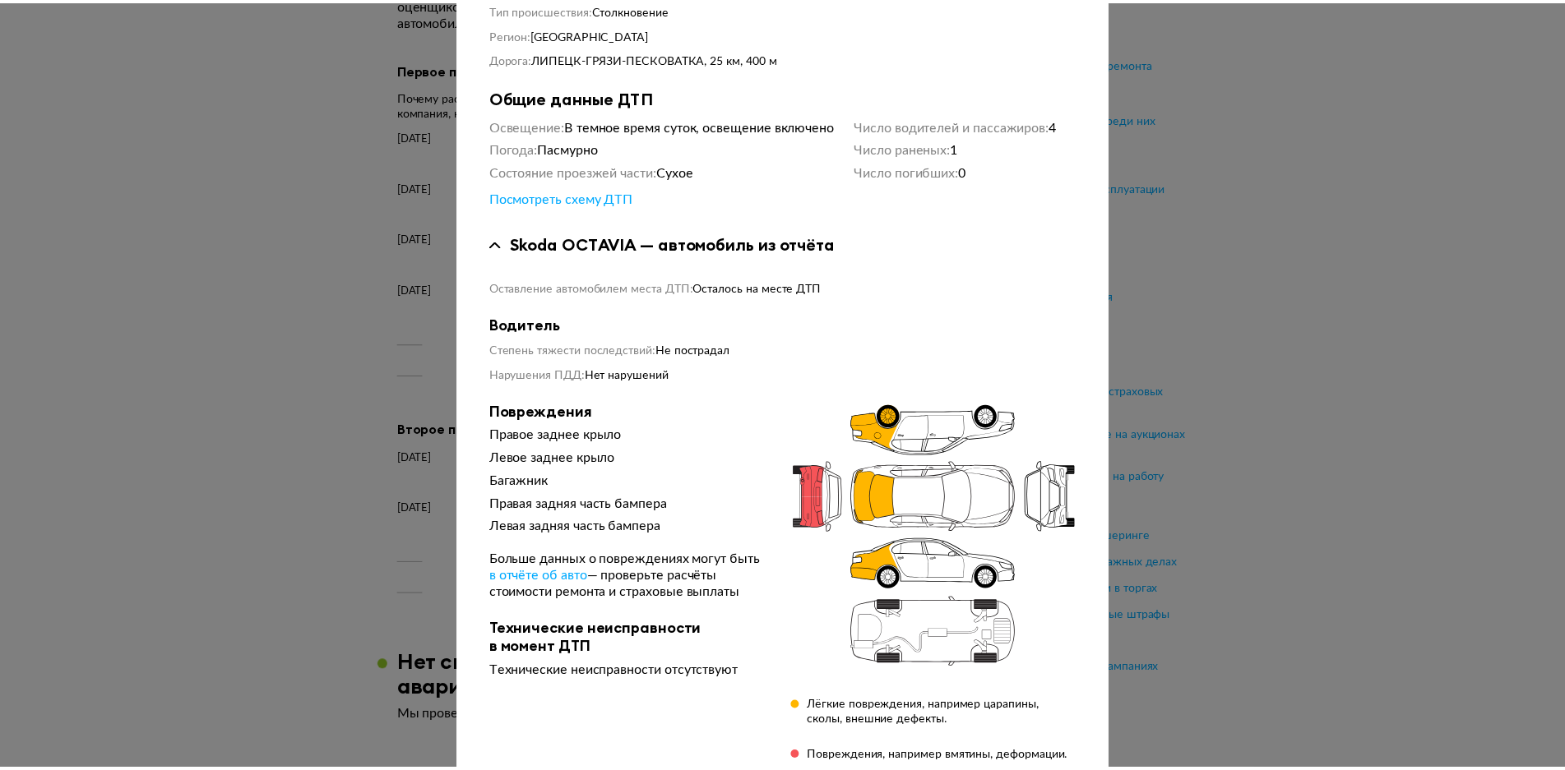
scroll to position [0, 0]
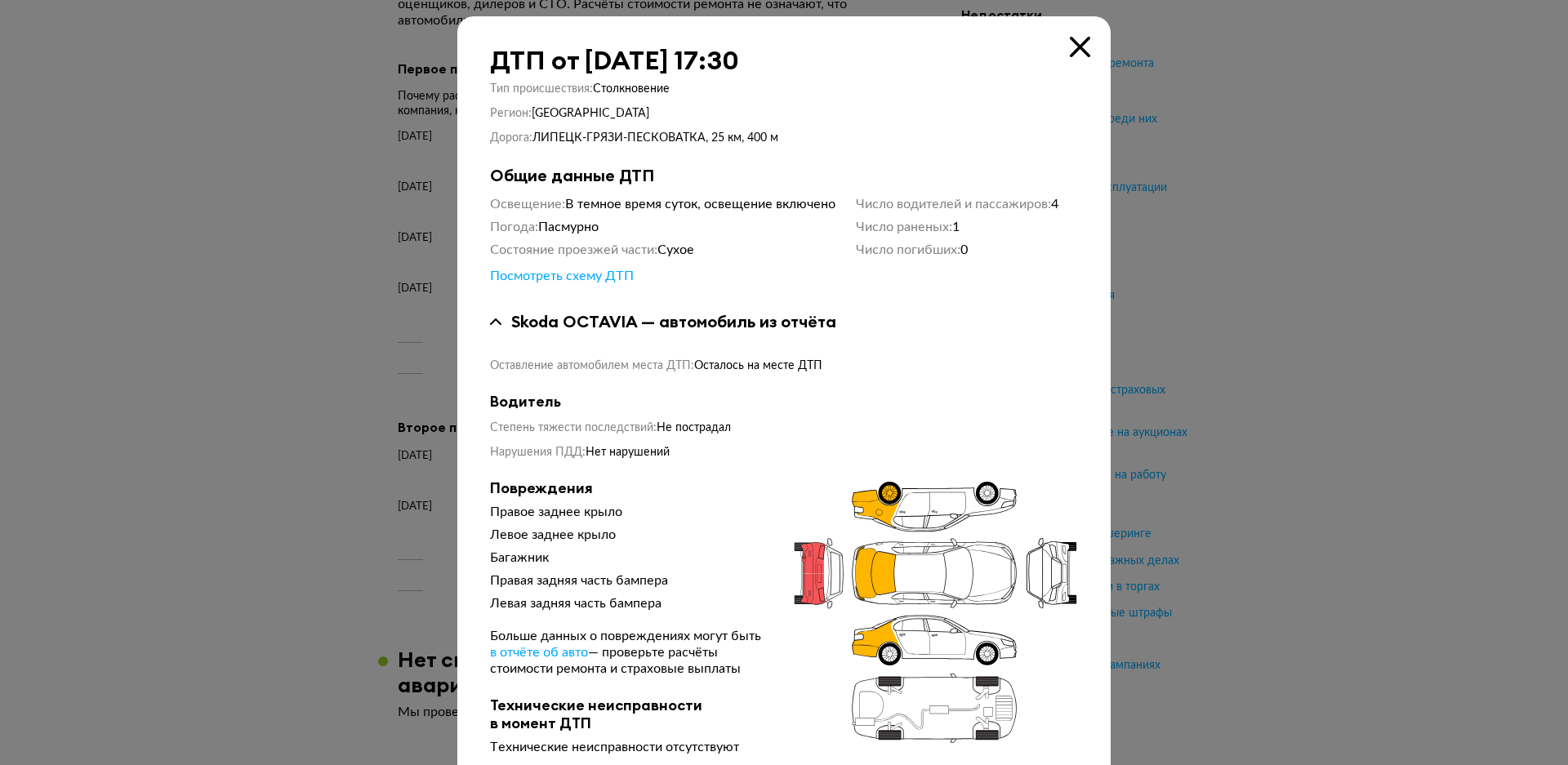
click at [1444, 191] on div at bounding box center [784, 382] width 1568 height 765
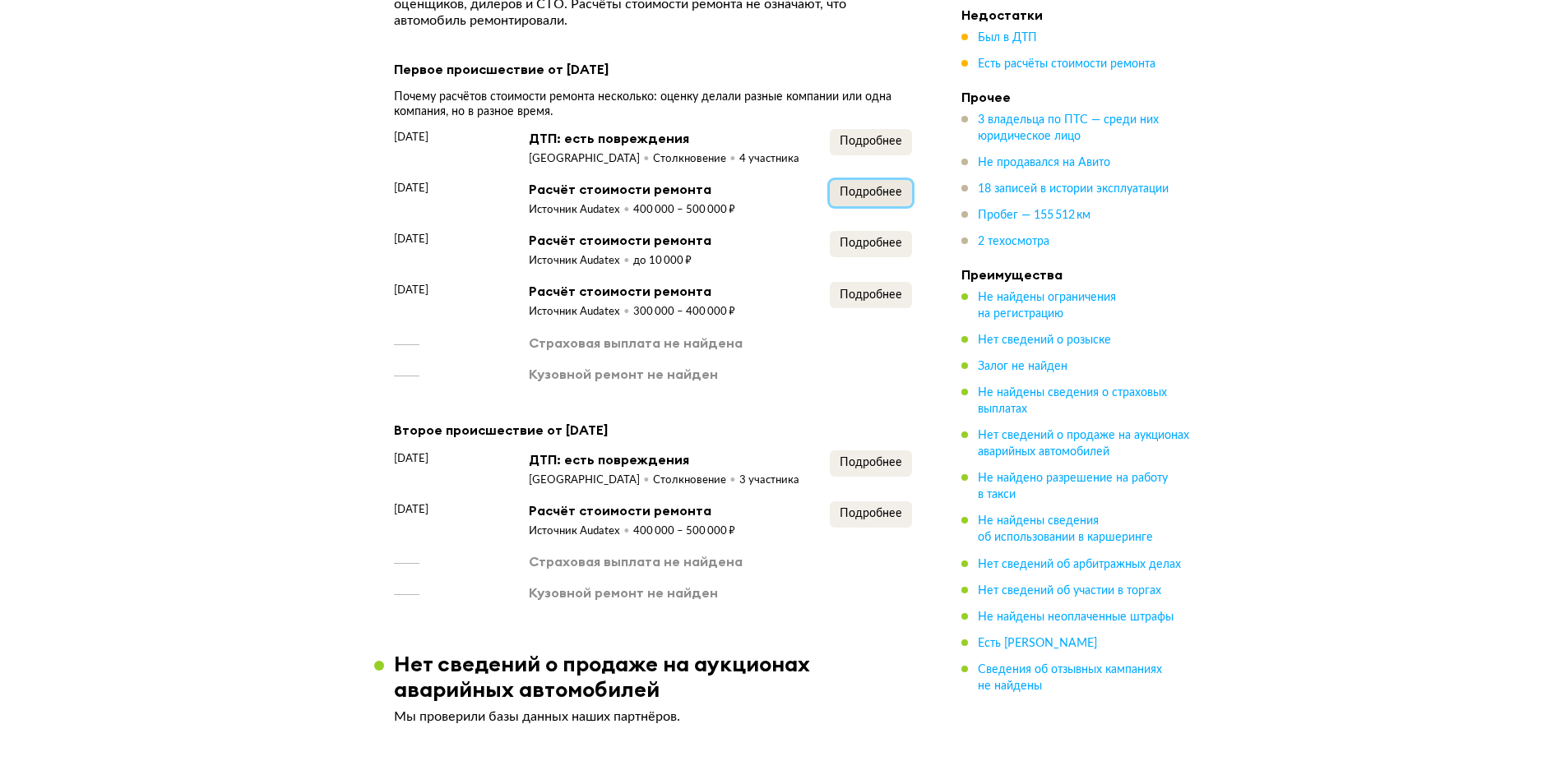
click at [855, 197] on span "Подробнее" at bounding box center [870, 193] width 62 height 12
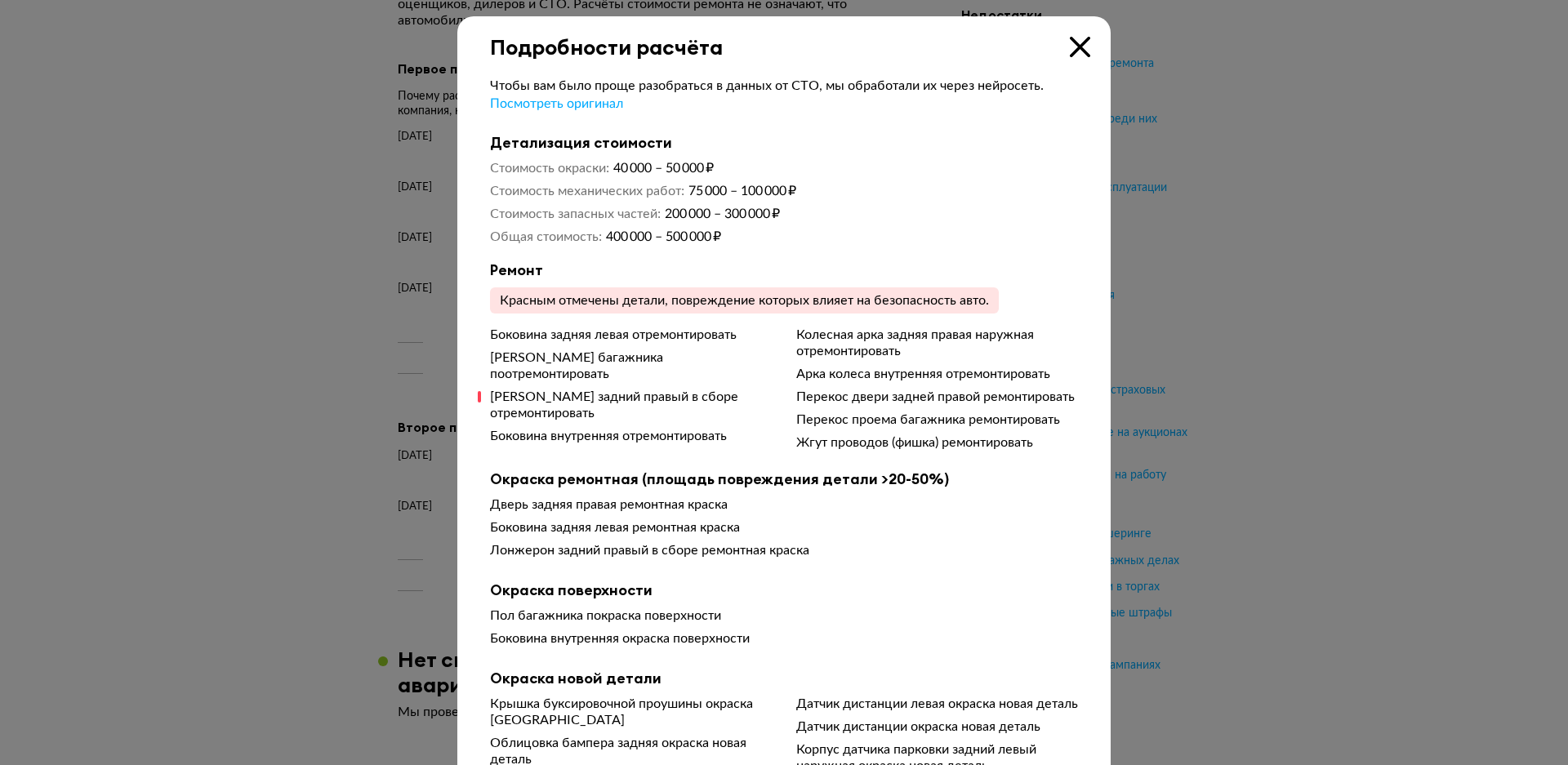
click at [1199, 268] on div at bounding box center [784, 382] width 1568 height 765
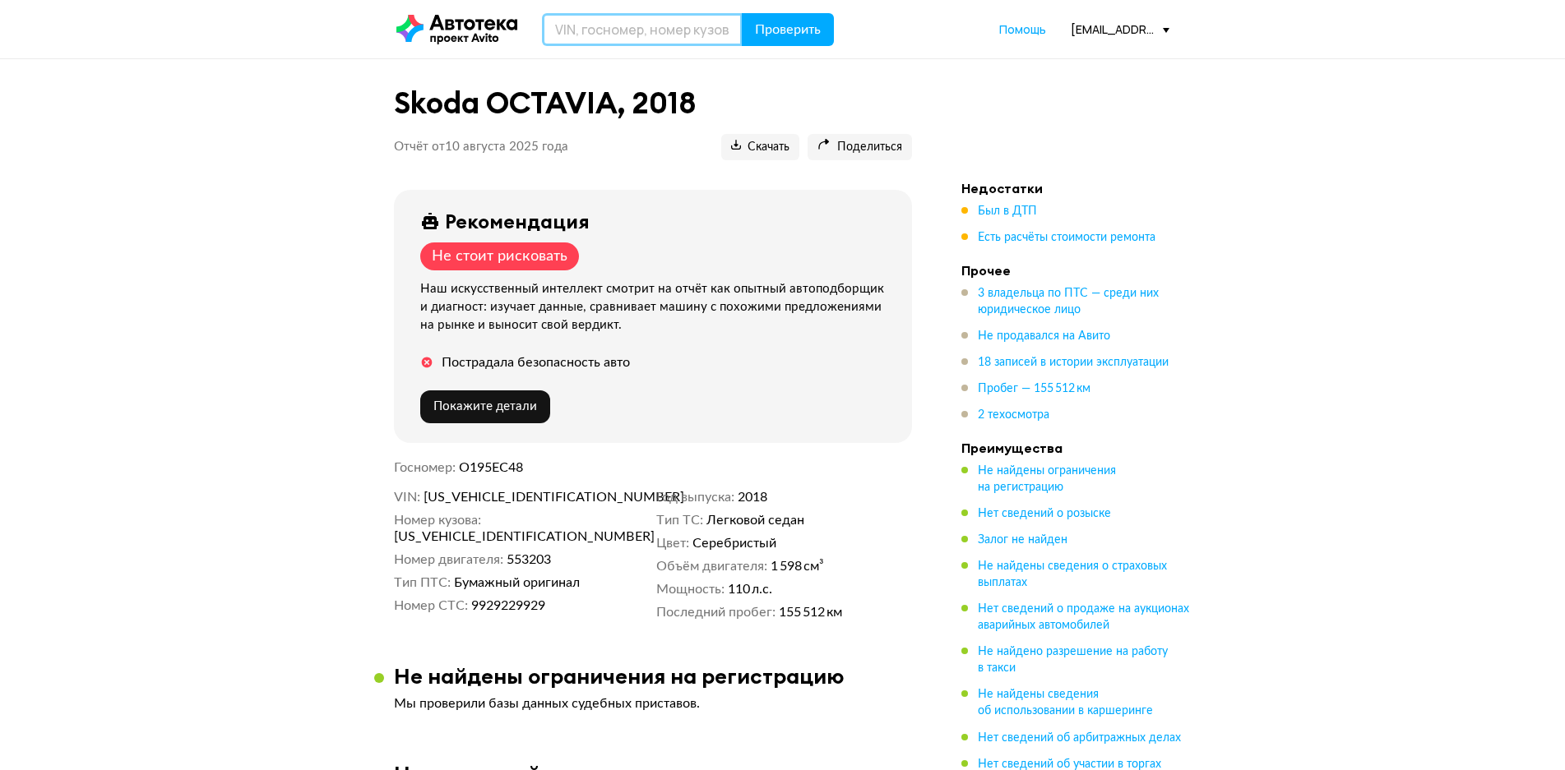
click at [627, 35] on input "text" at bounding box center [642, 29] width 201 height 33
click at [688, 39] on input "text" at bounding box center [642, 29] width 201 height 33
type input "Щ"
type input "О664СУ48"
click at [742, 13] on button "Проверить" at bounding box center [788, 29] width 92 height 33
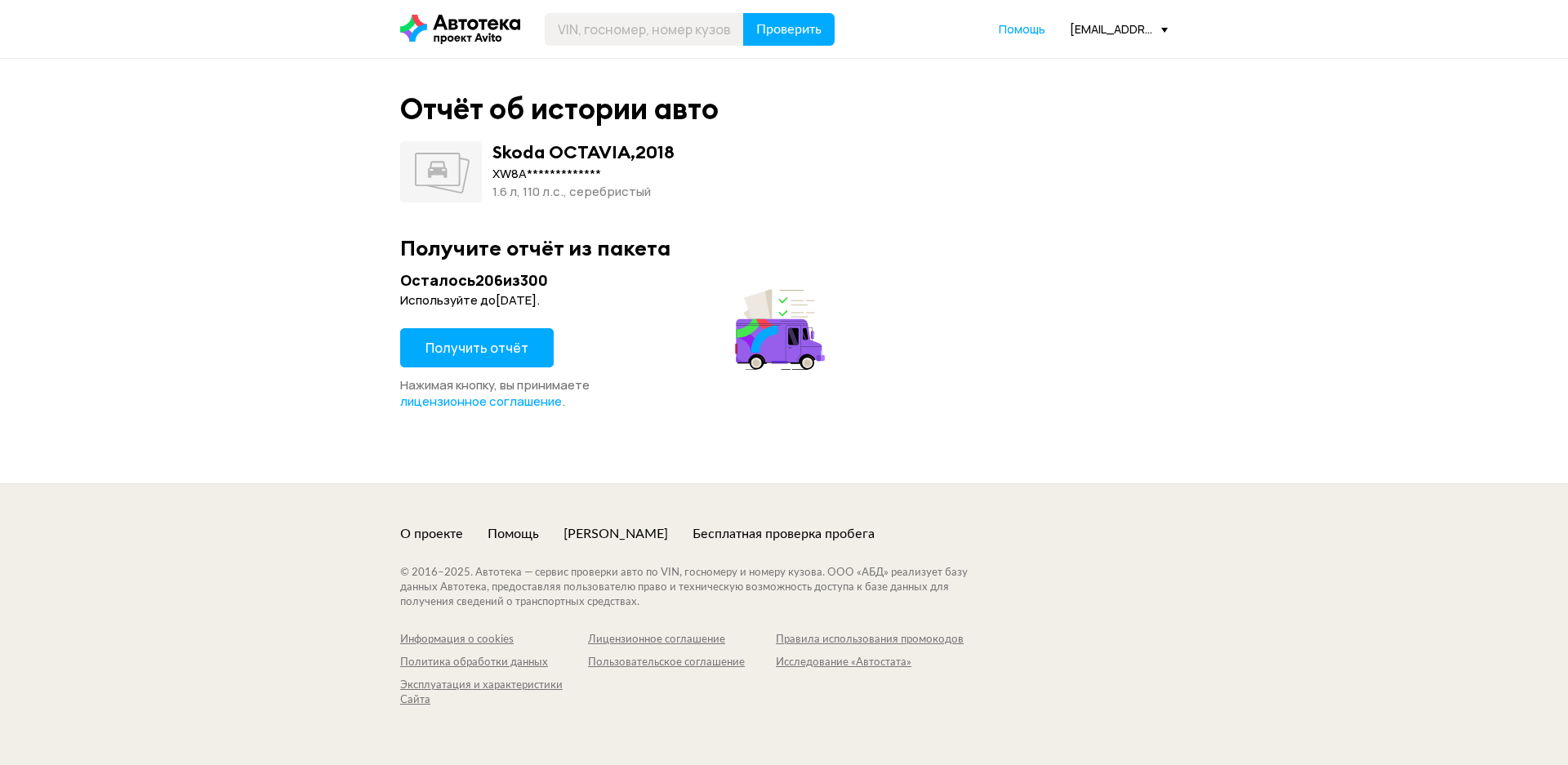
click at [494, 343] on span "Получить отчёт" at bounding box center [477, 348] width 103 height 18
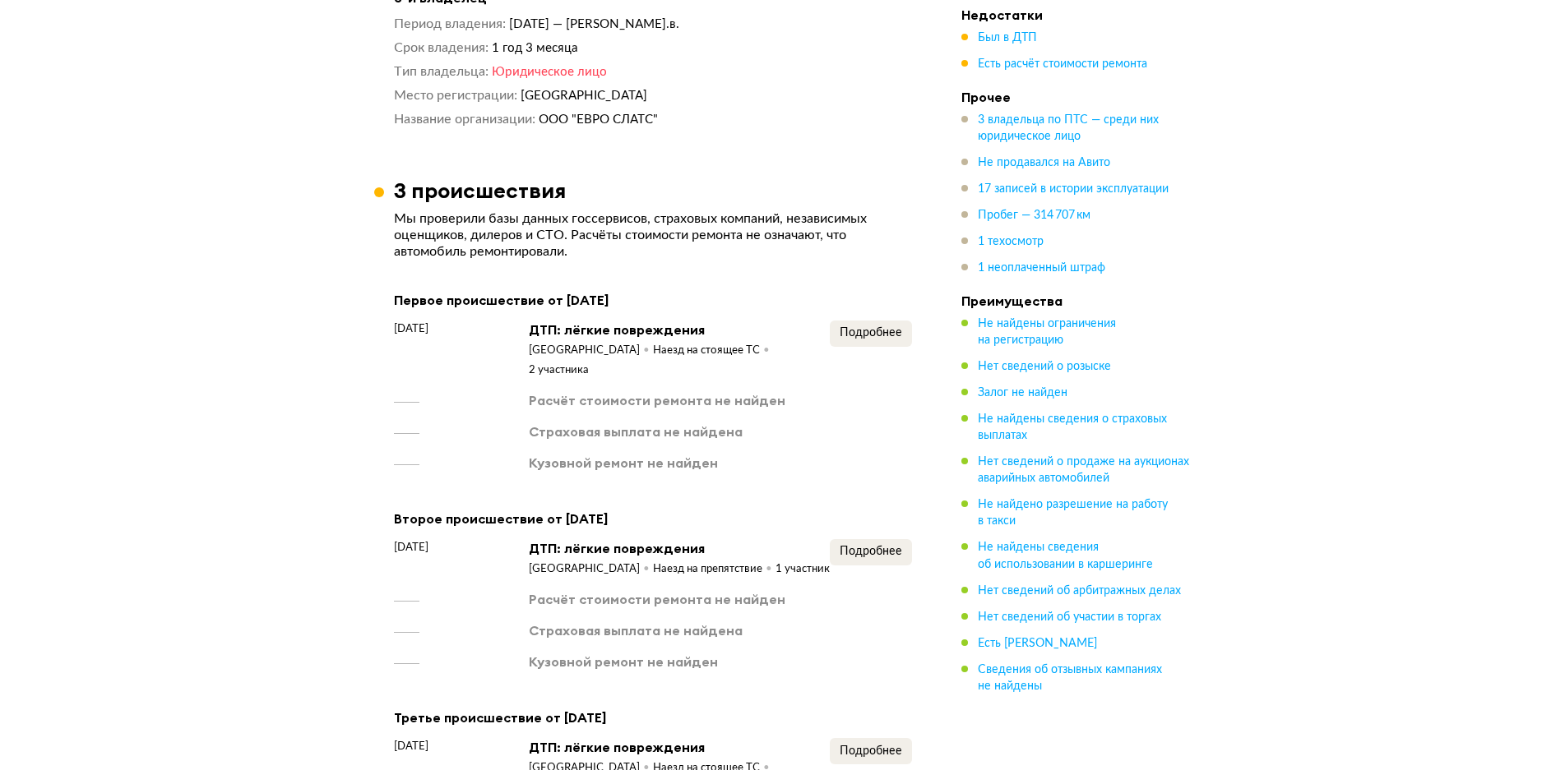
scroll to position [1562, 0]
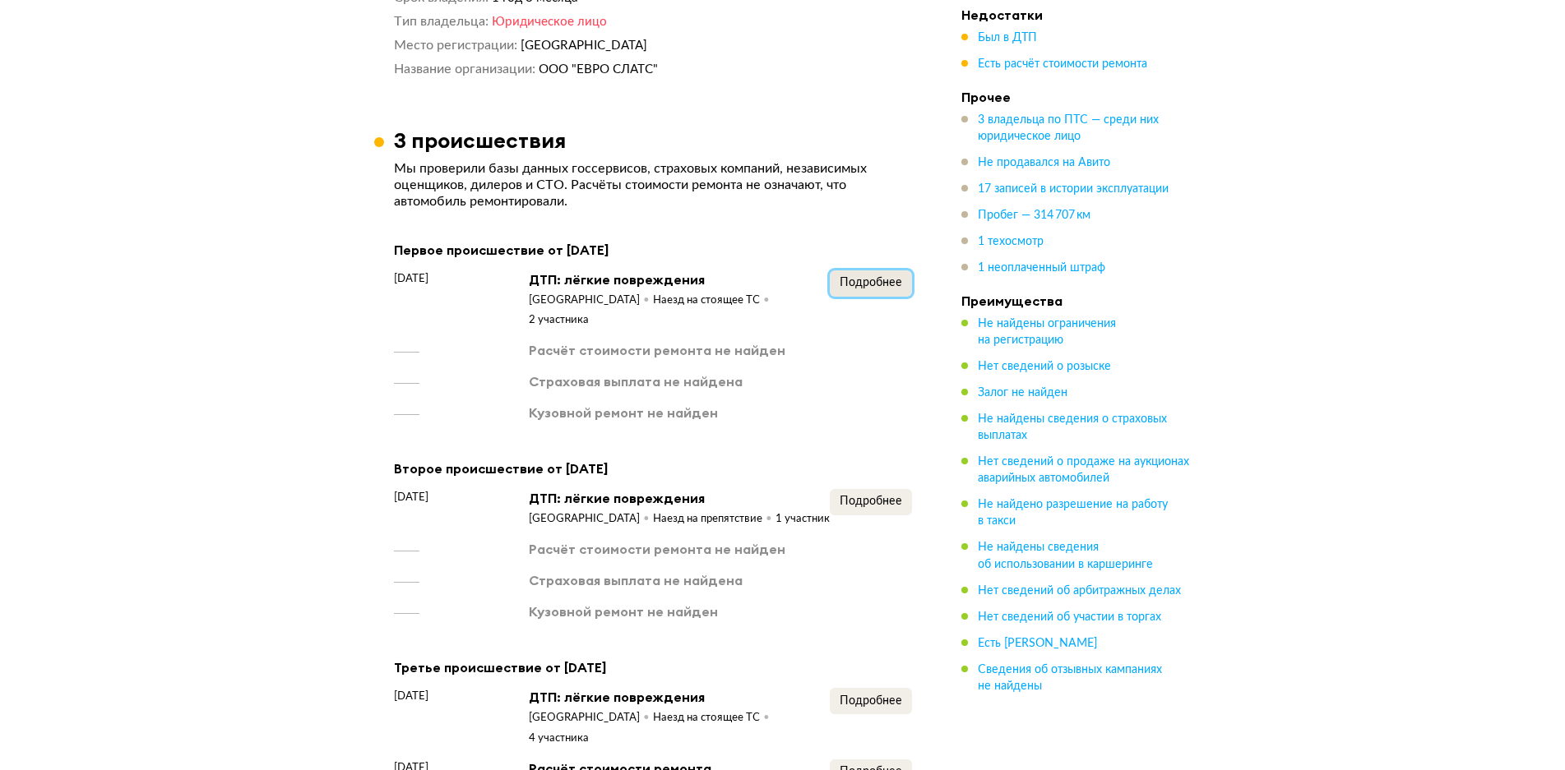
click at [853, 277] on span "Подробнее" at bounding box center [870, 283] width 62 height 12
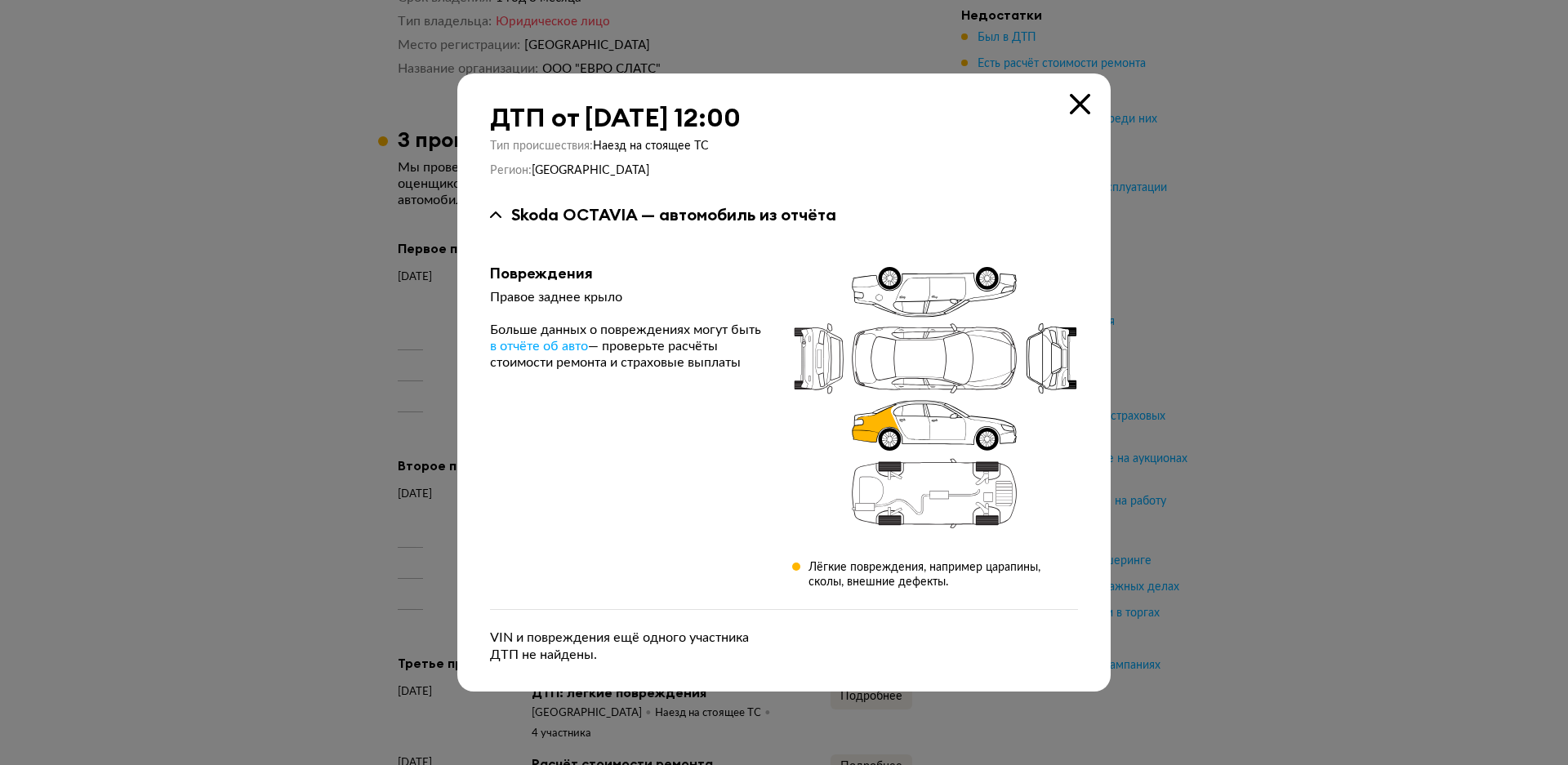
click at [140, 409] on div at bounding box center [784, 382] width 1568 height 765
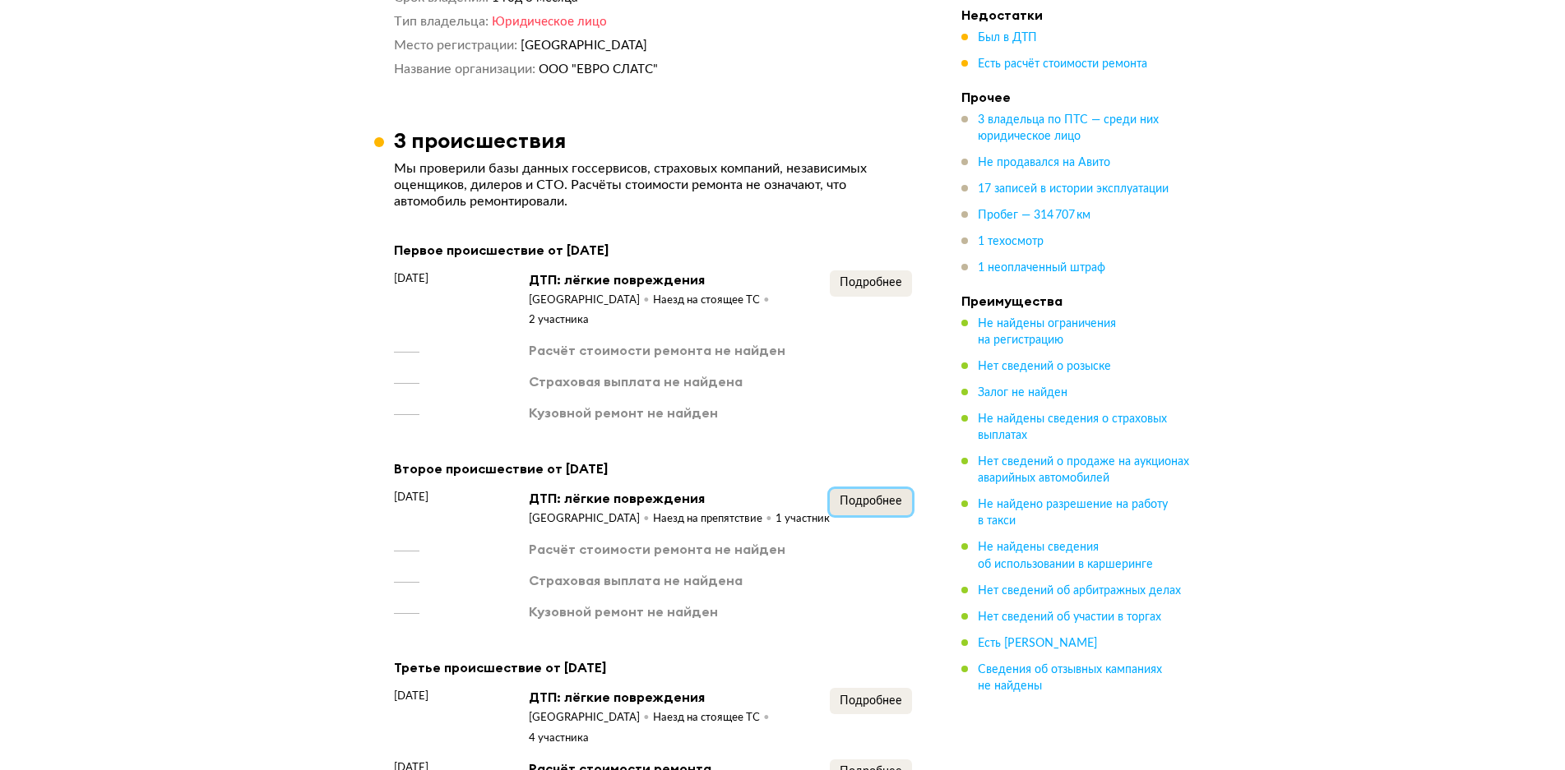
click at [851, 489] on button "Подробнее" at bounding box center [871, 502] width 82 height 26
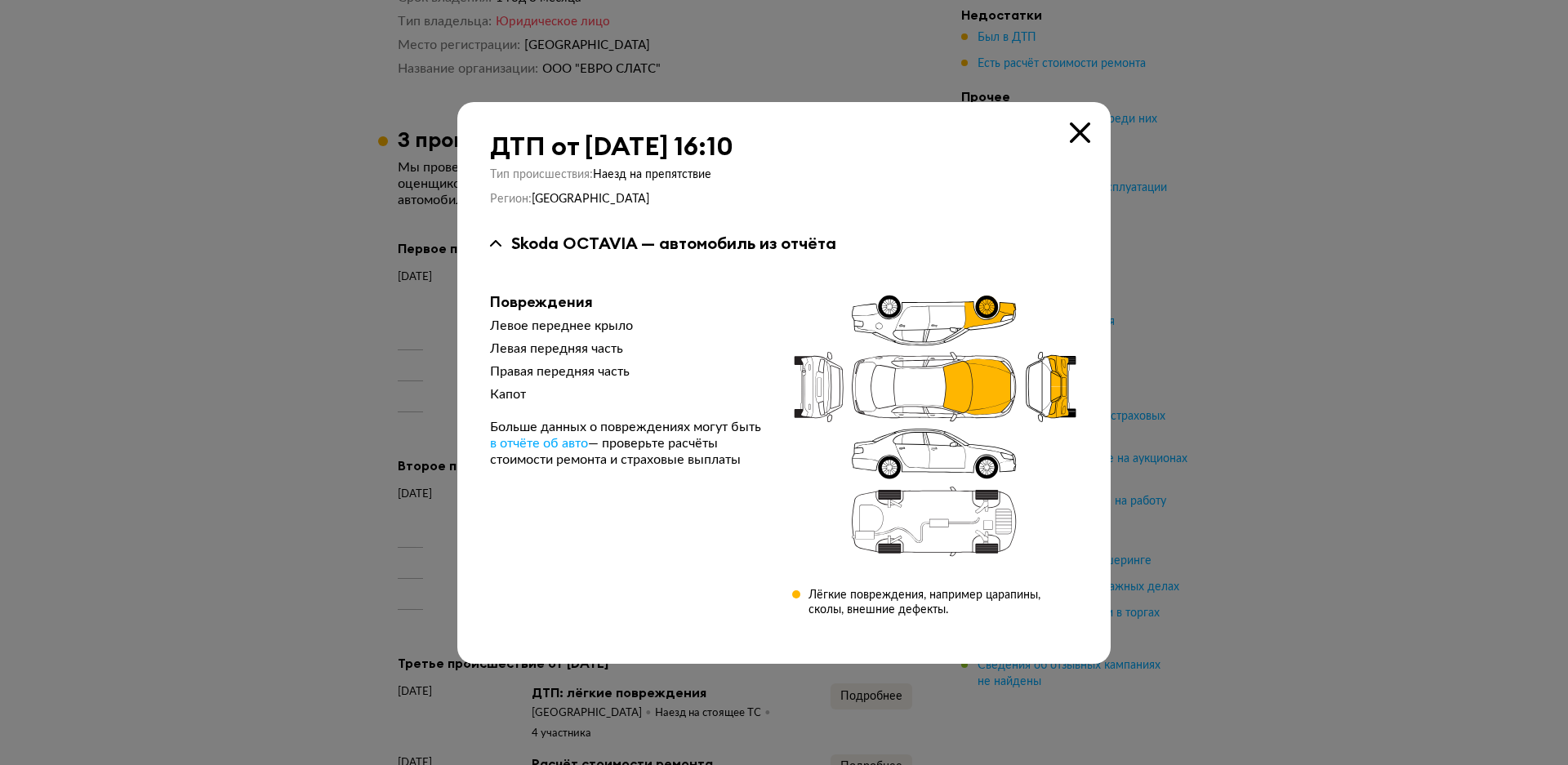
click at [270, 353] on div at bounding box center [784, 382] width 1568 height 765
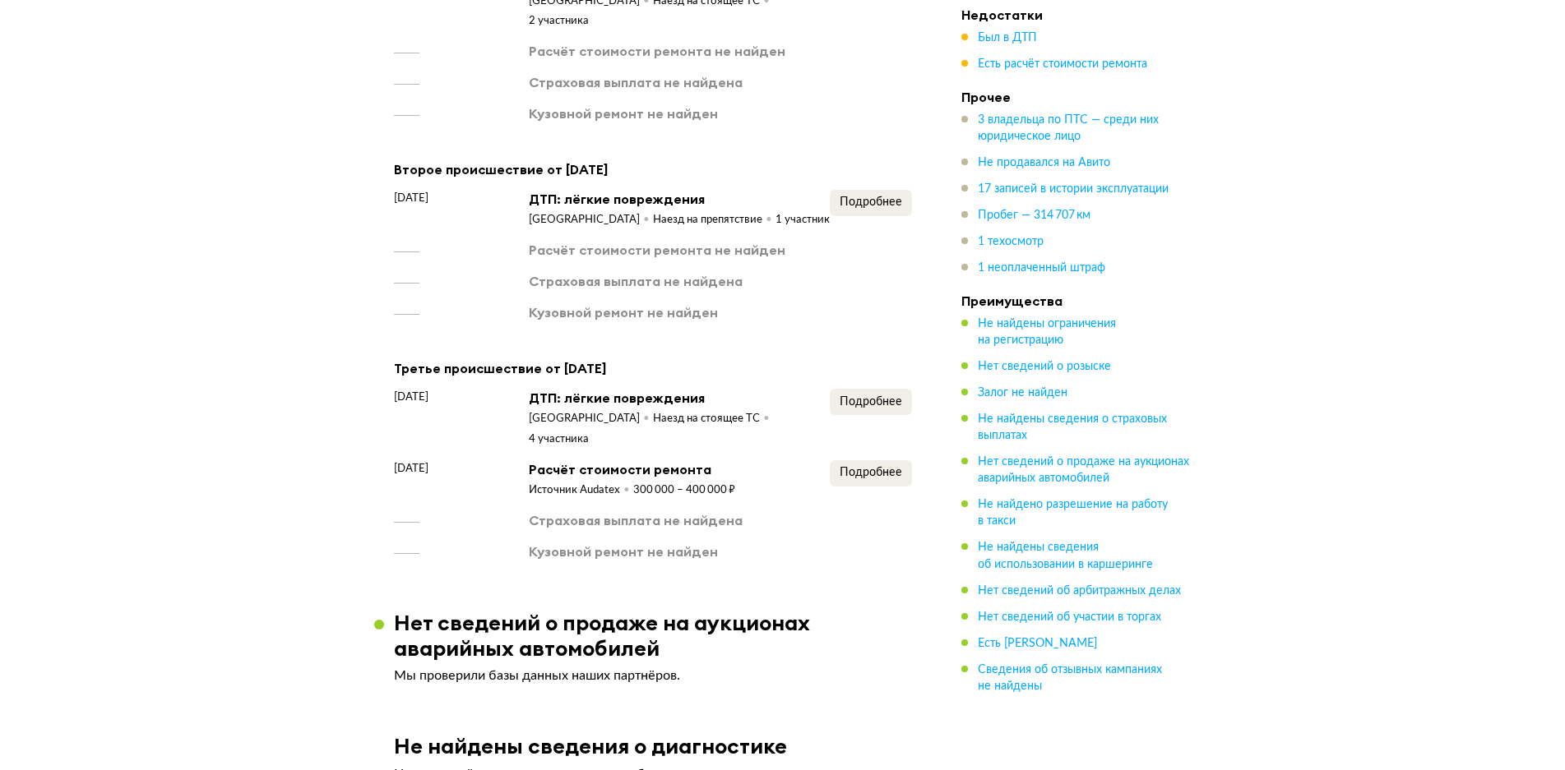
scroll to position [1891, 0]
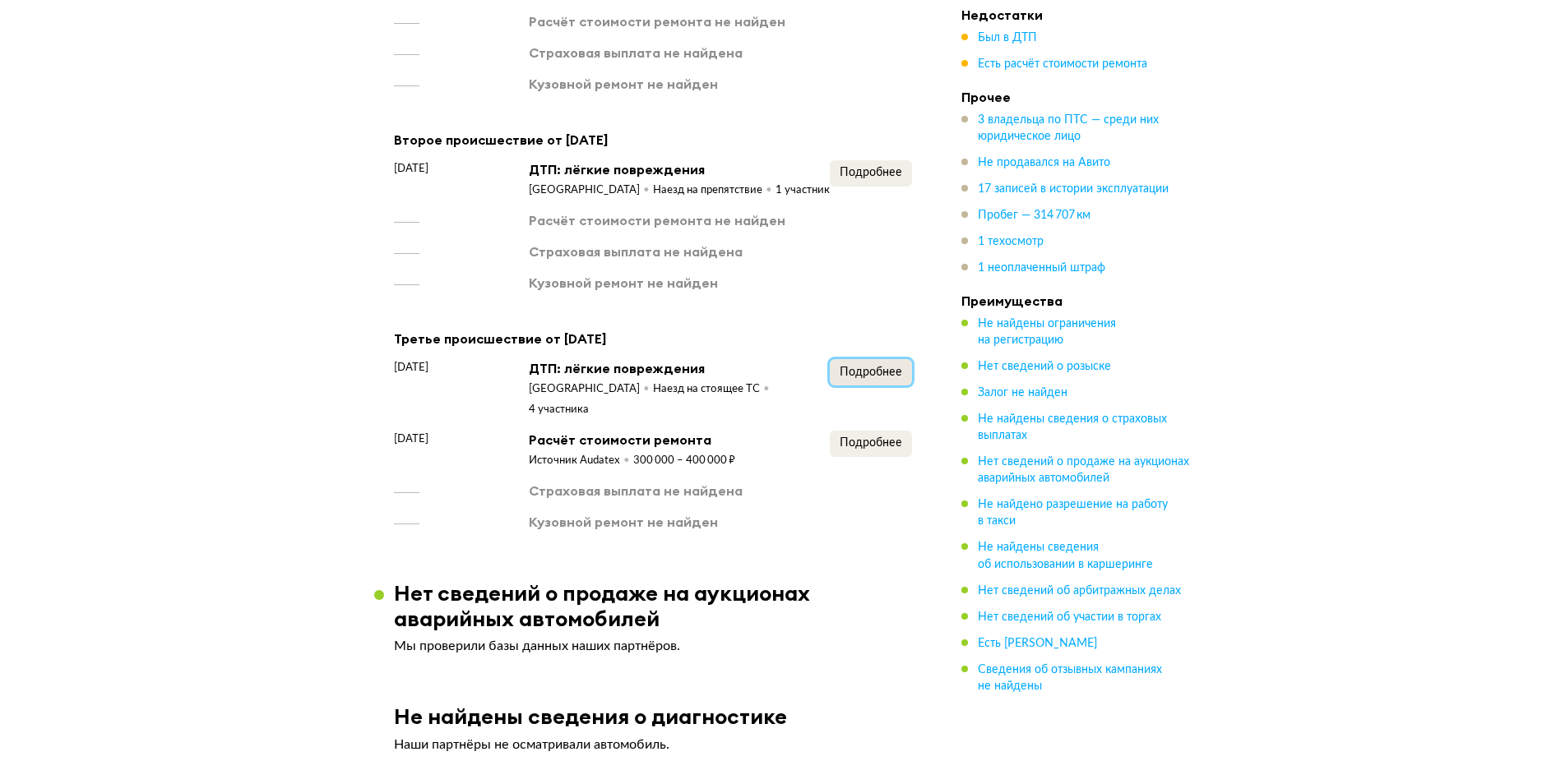
click at [871, 367] on span "Подробнее" at bounding box center [870, 373] width 62 height 12
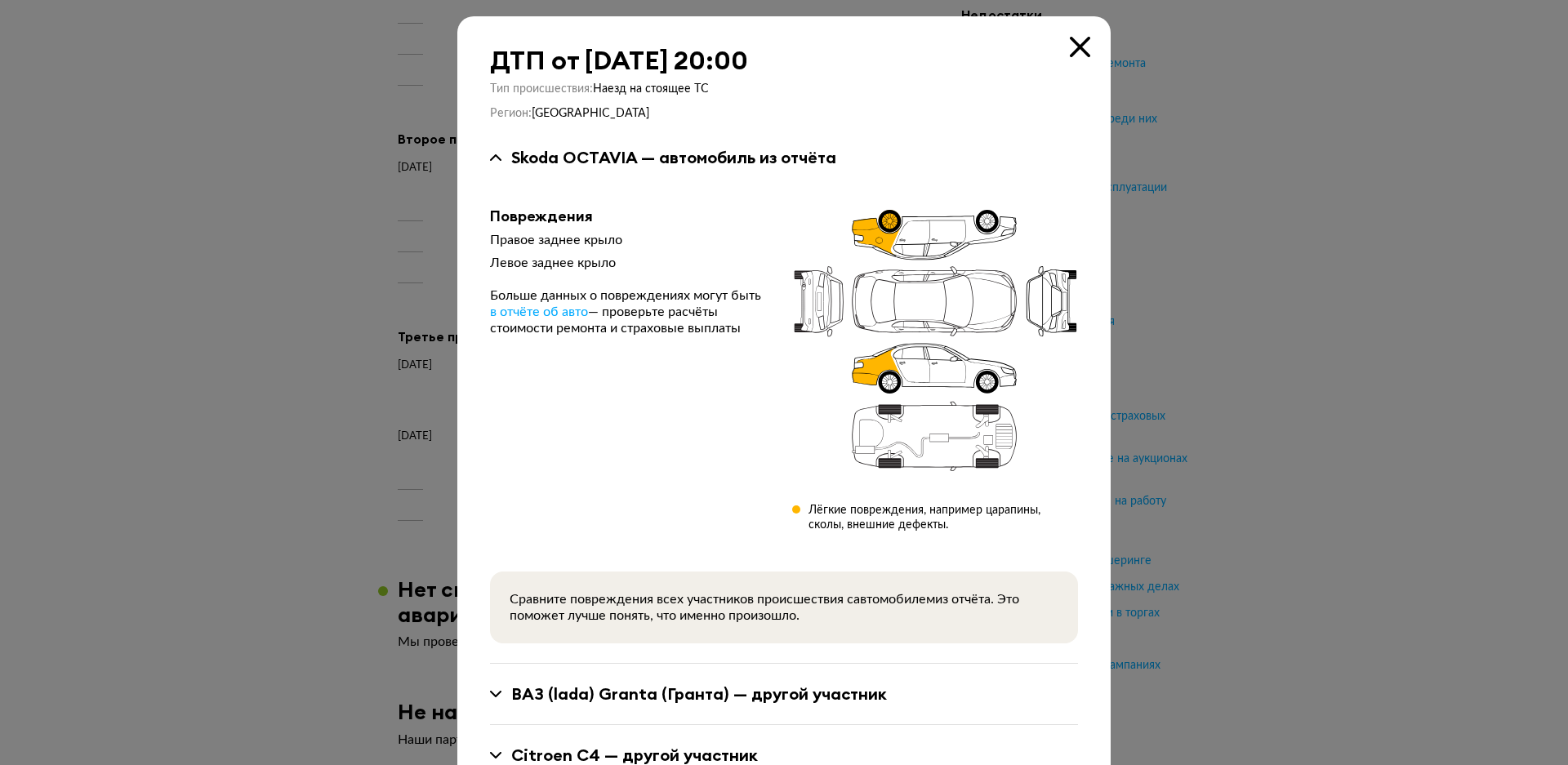
click at [210, 285] on div at bounding box center [784, 382] width 1568 height 765
